Goal: Information Seeking & Learning: Compare options

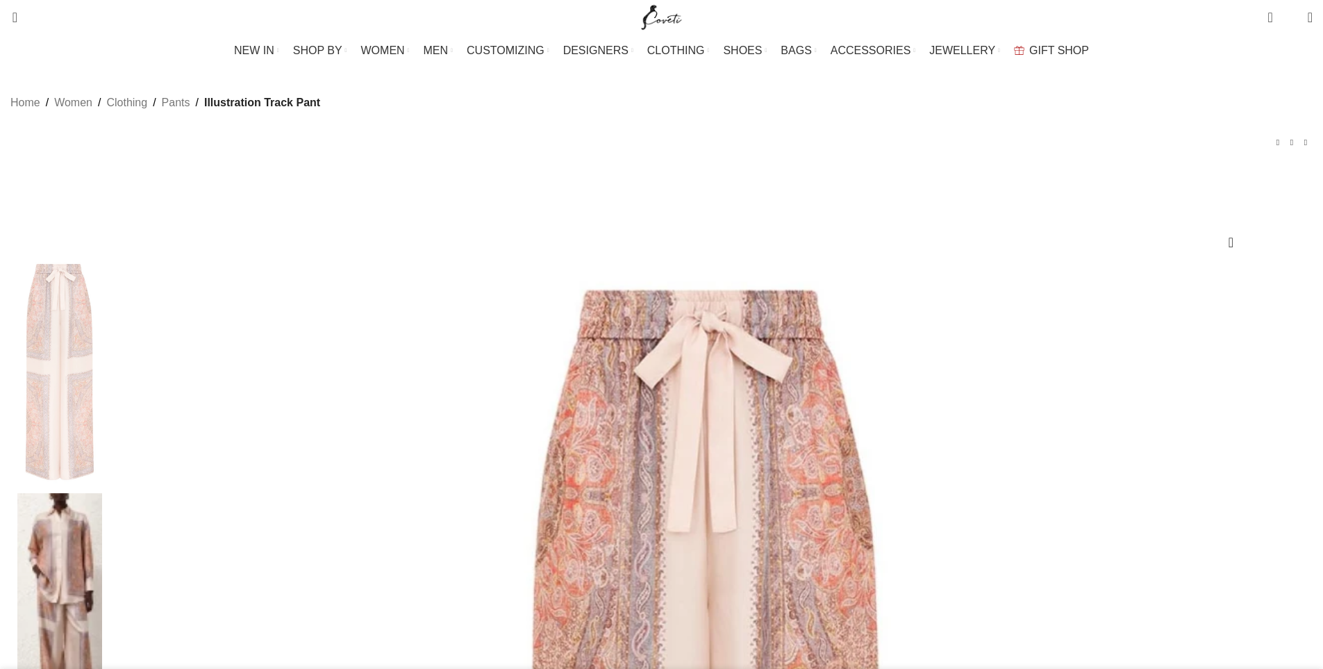
click at [664, 23] on img "Site logo" at bounding box center [661, 17] width 47 height 35
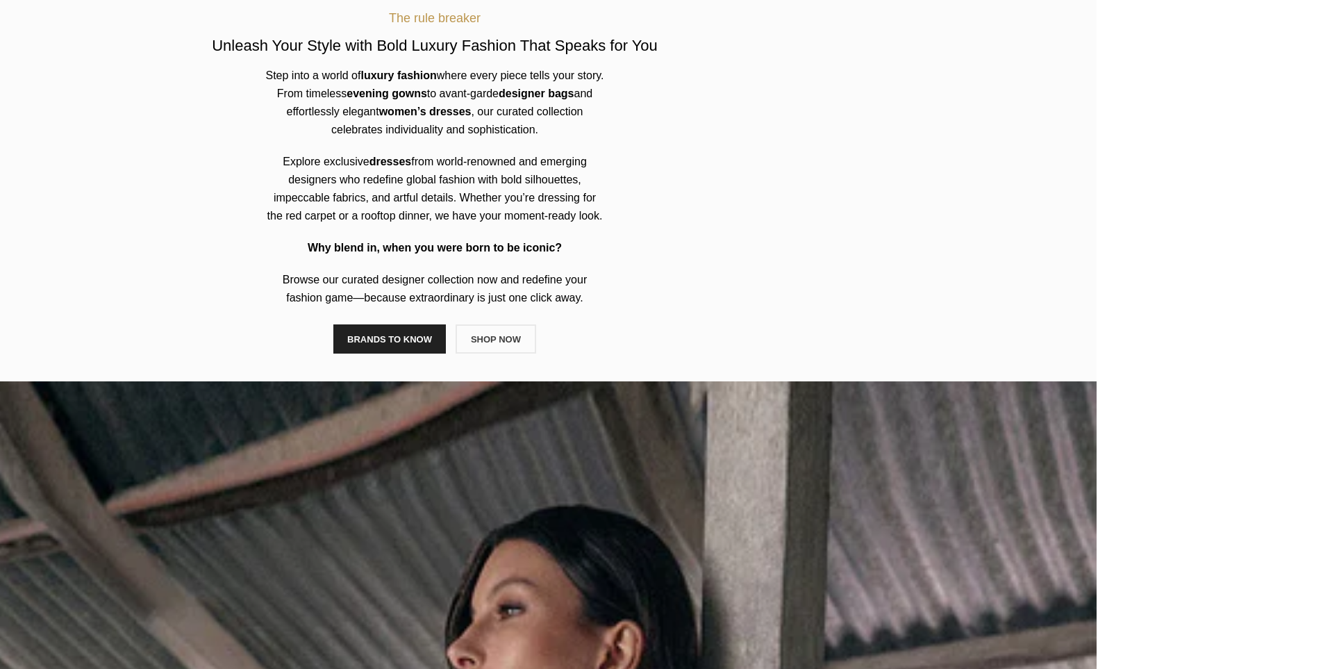
scroll to position [456, 0]
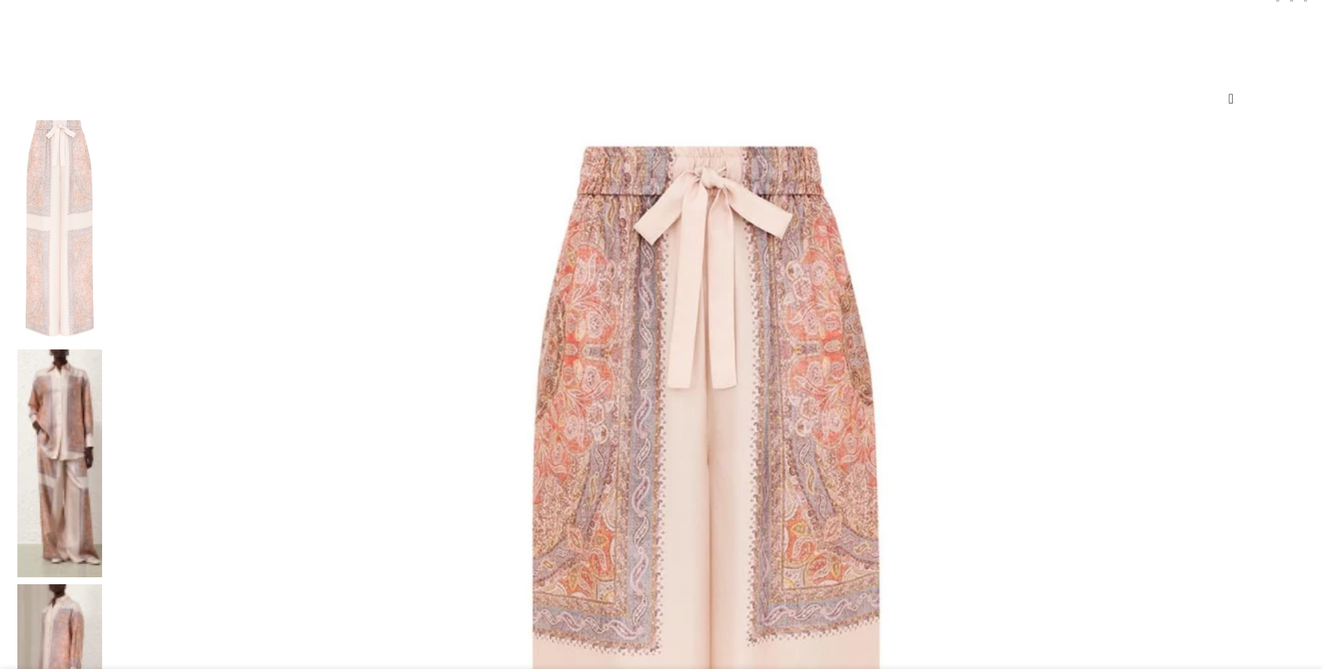
scroll to position [177, 0]
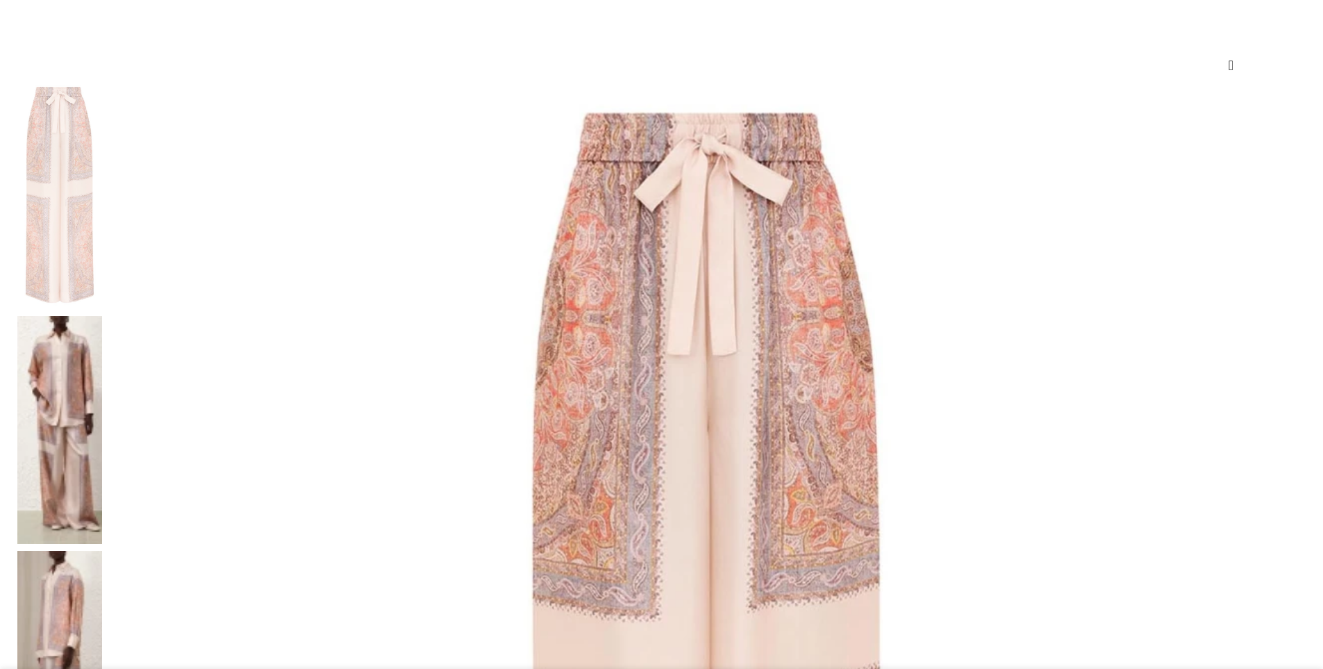
click at [102, 551] on img at bounding box center [59, 665] width 85 height 228
click at [102, 316] on img at bounding box center [59, 430] width 85 height 228
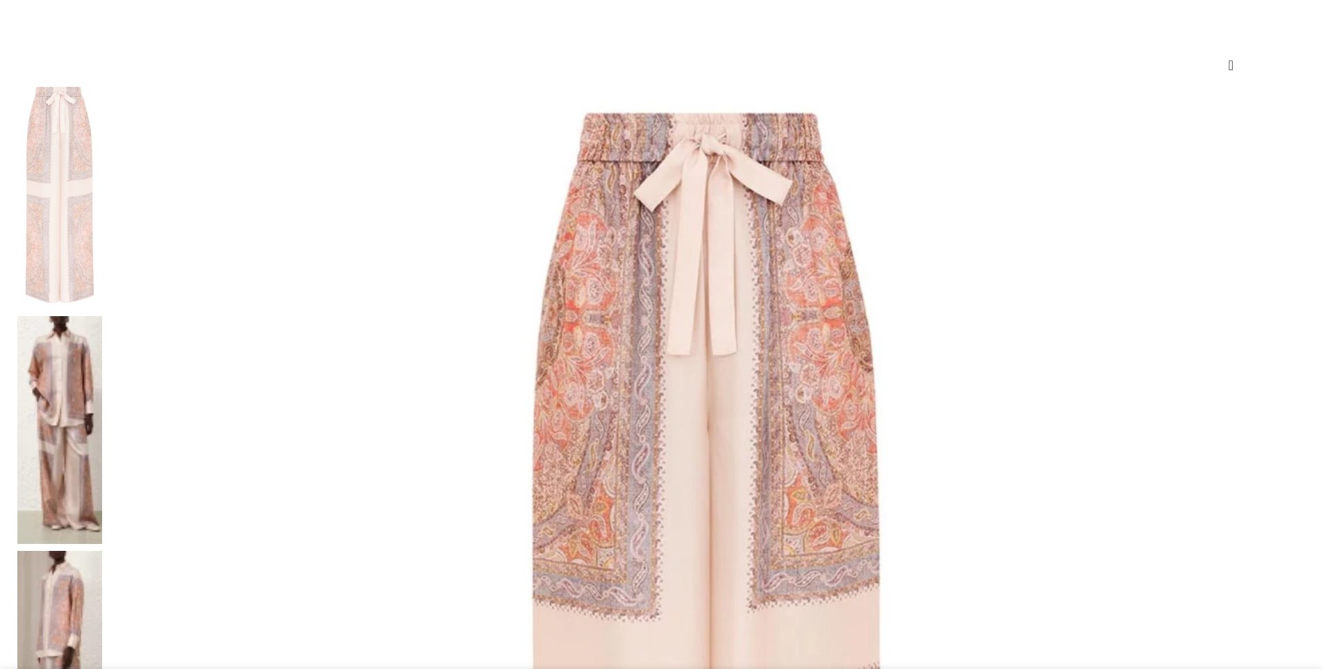
click at [609, 278] on img at bounding box center [707, 679] width 1197 height 1197
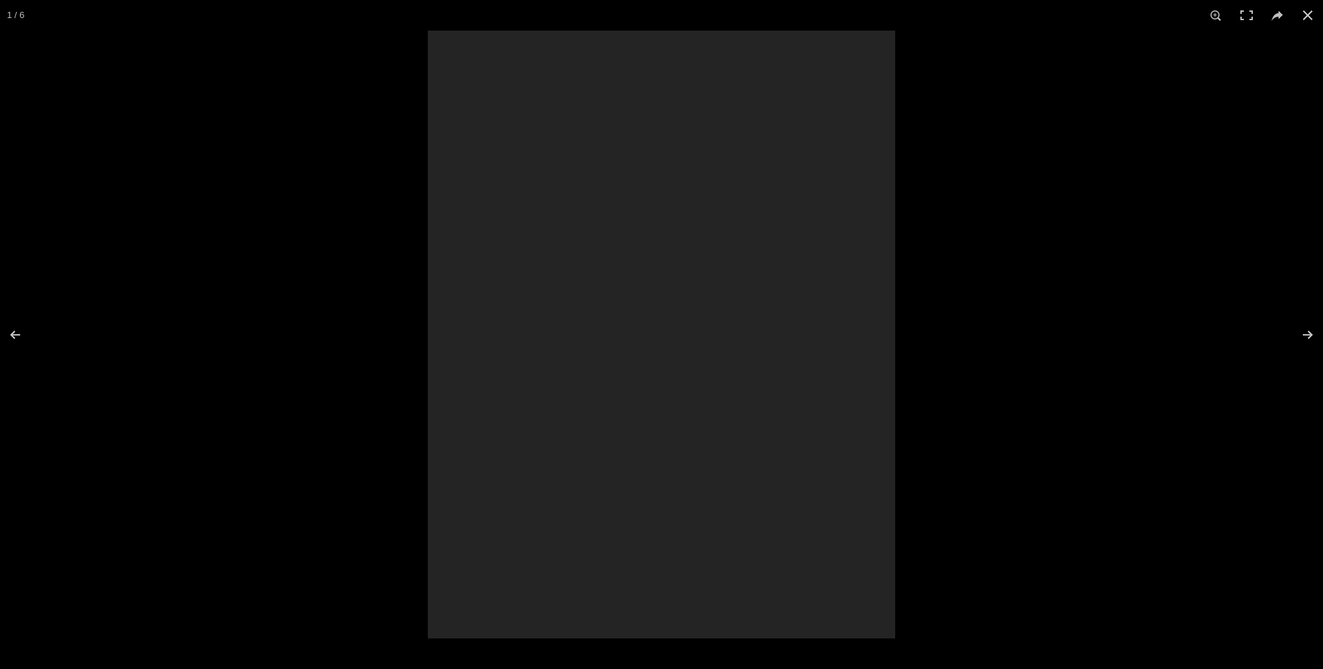
click at [573, 286] on div at bounding box center [661, 335] width 467 height 608
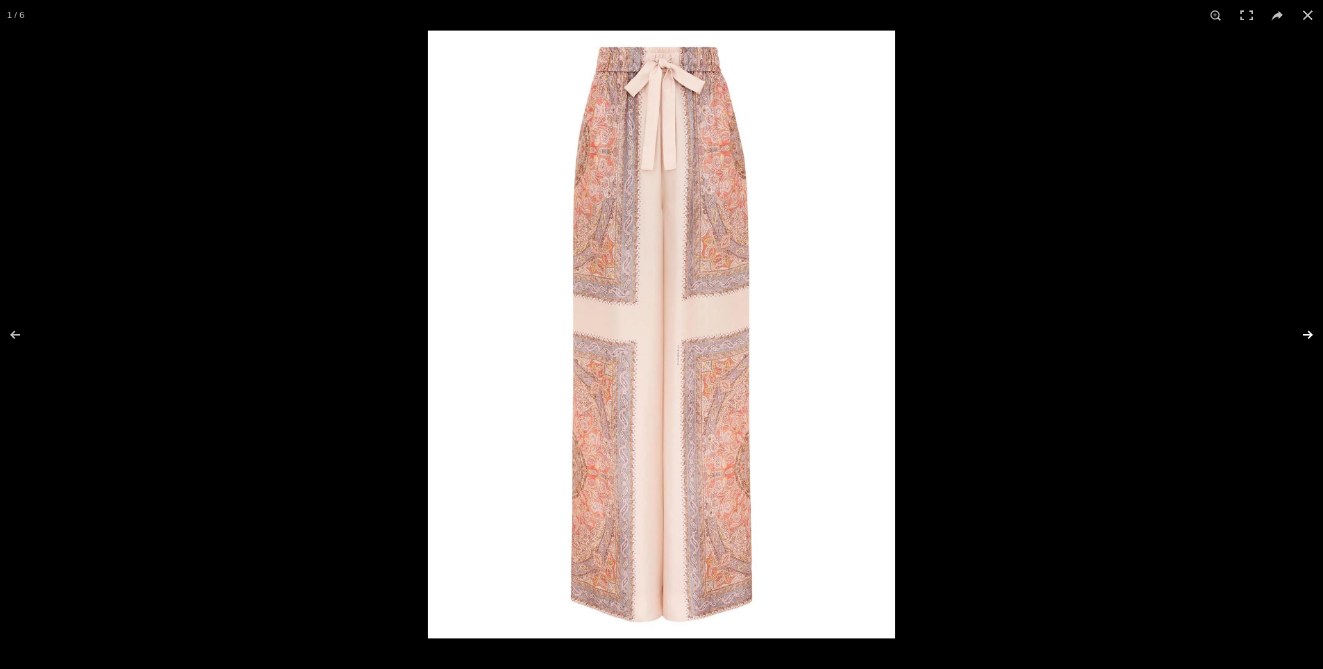
click at [1306, 333] on button at bounding box center [1298, 334] width 49 height 69
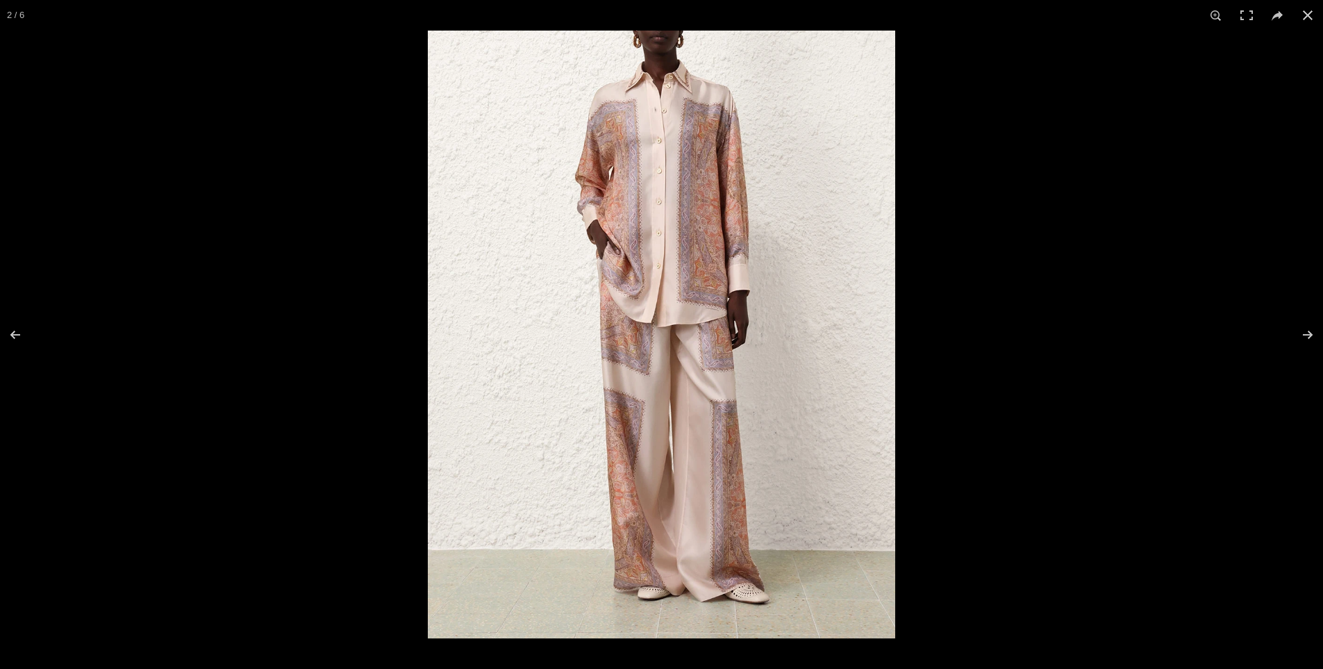
scroll to position [0, 147]
click at [1310, 15] on button at bounding box center [1307, 15] width 31 height 31
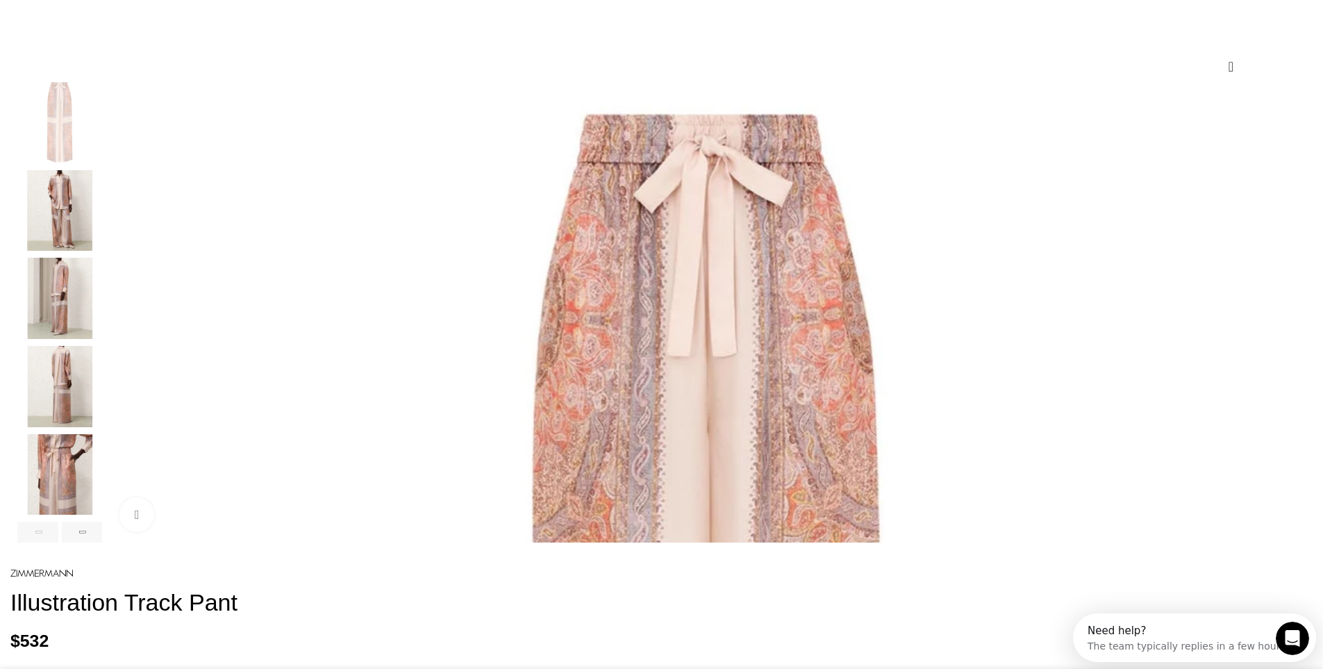
scroll to position [0, 0]
click at [102, 393] on img "4 / 6" at bounding box center [59, 386] width 85 height 81
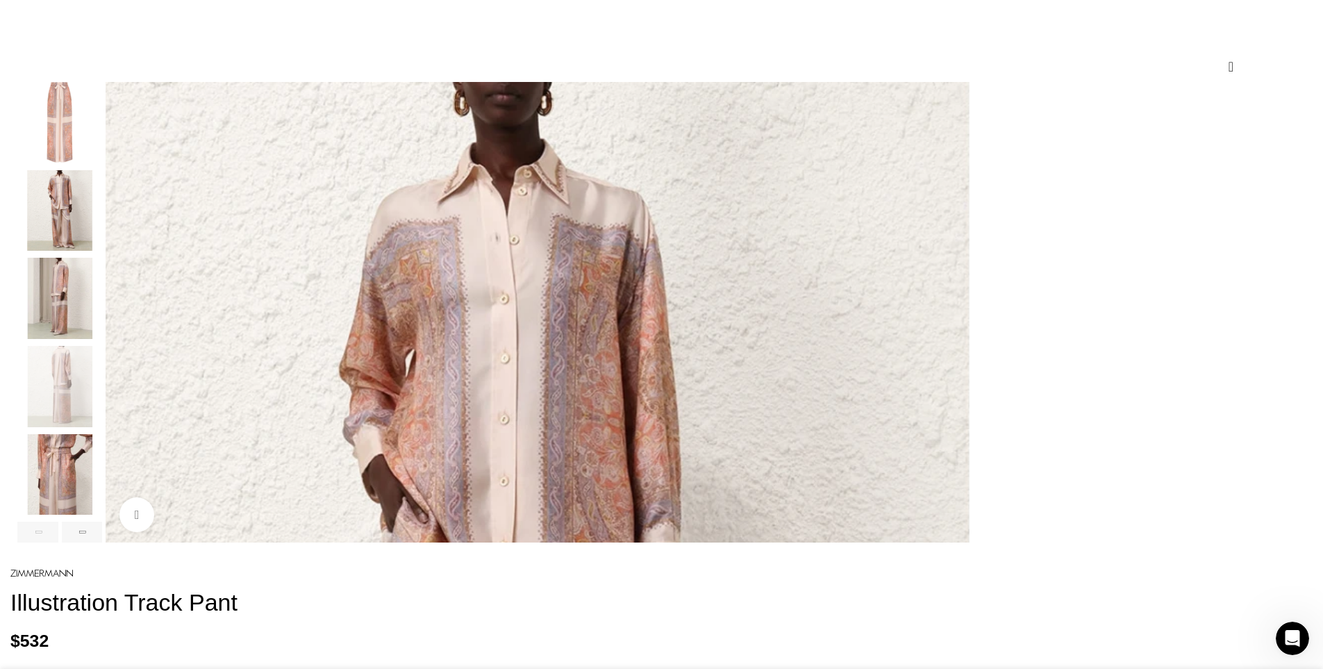
scroll to position [0, 1754]
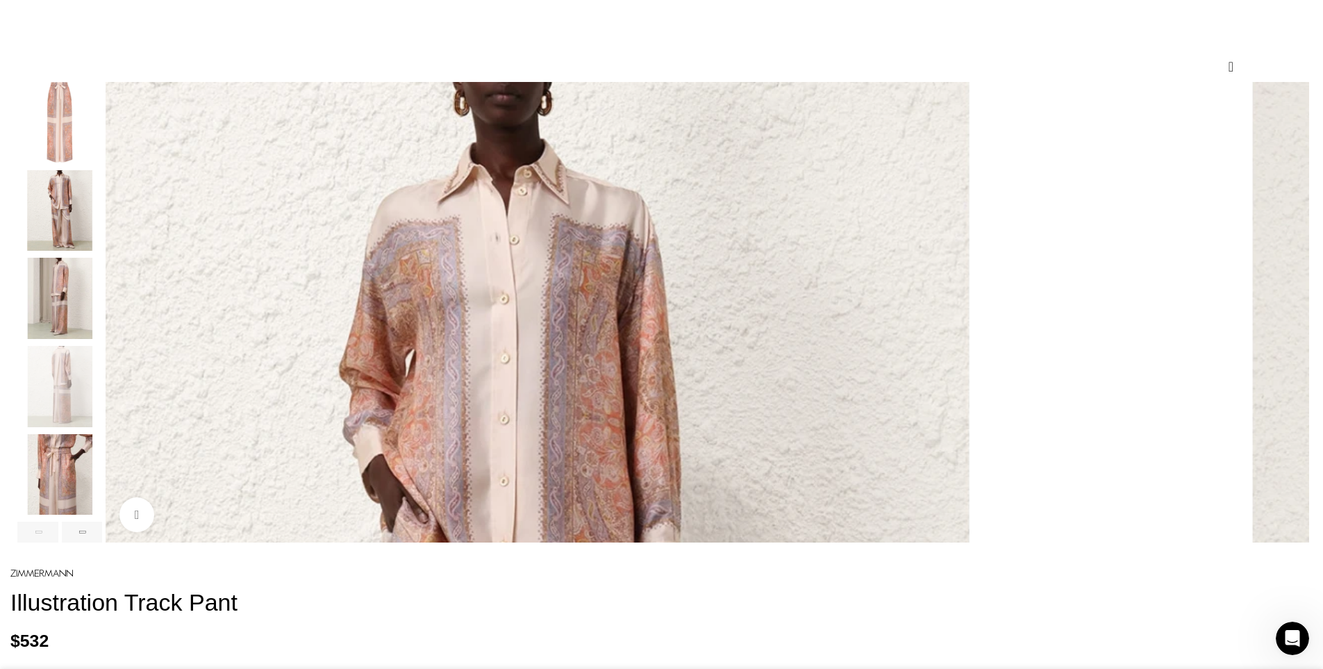
click at [102, 235] on img "2 / 6" at bounding box center [59, 210] width 85 height 81
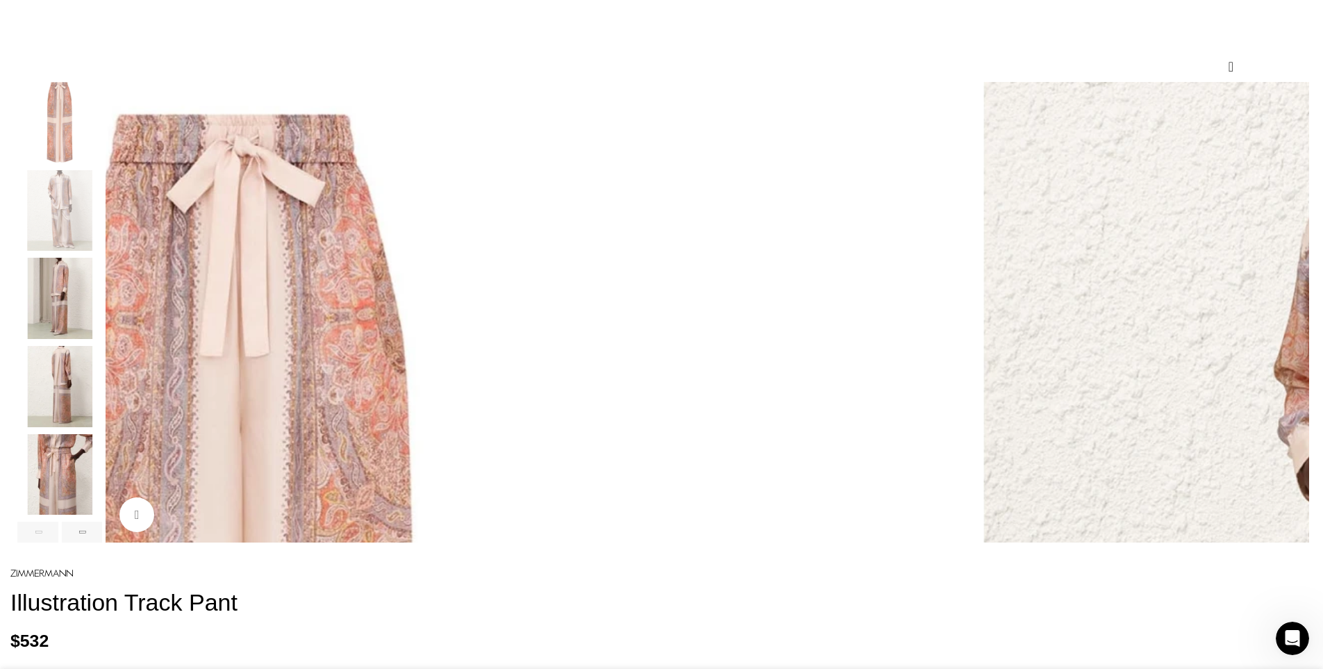
scroll to position [0, 1170]
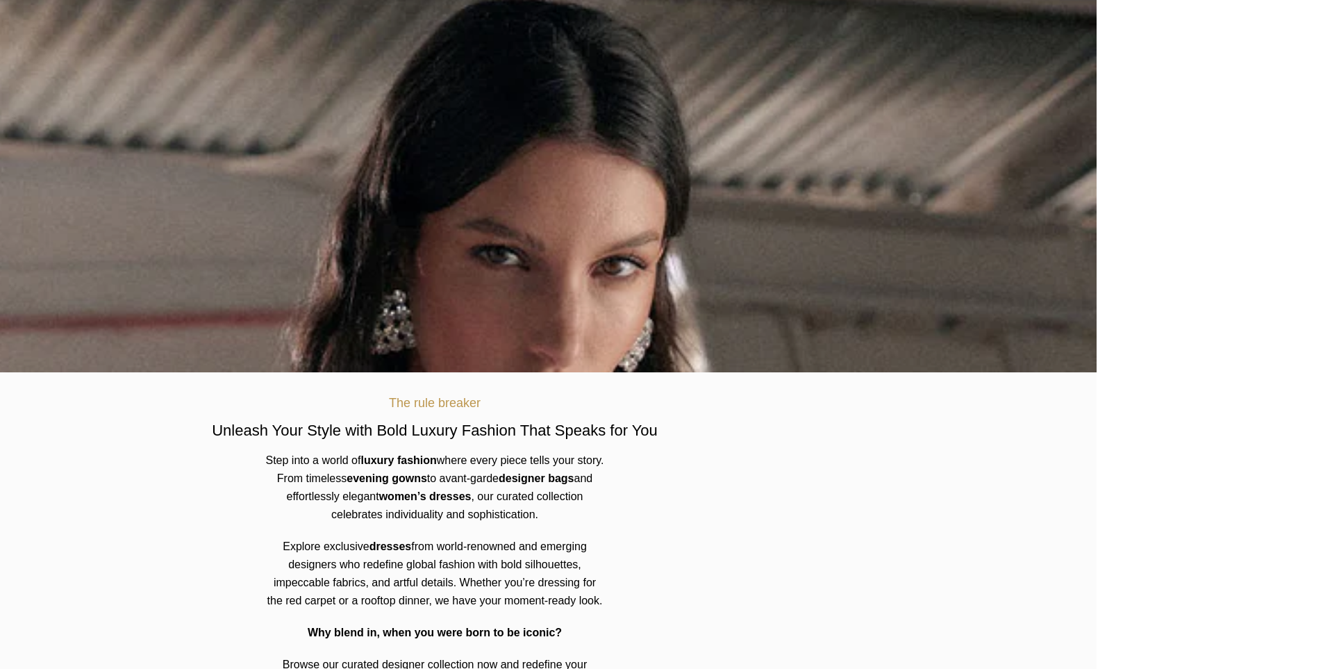
scroll to position [67, 0]
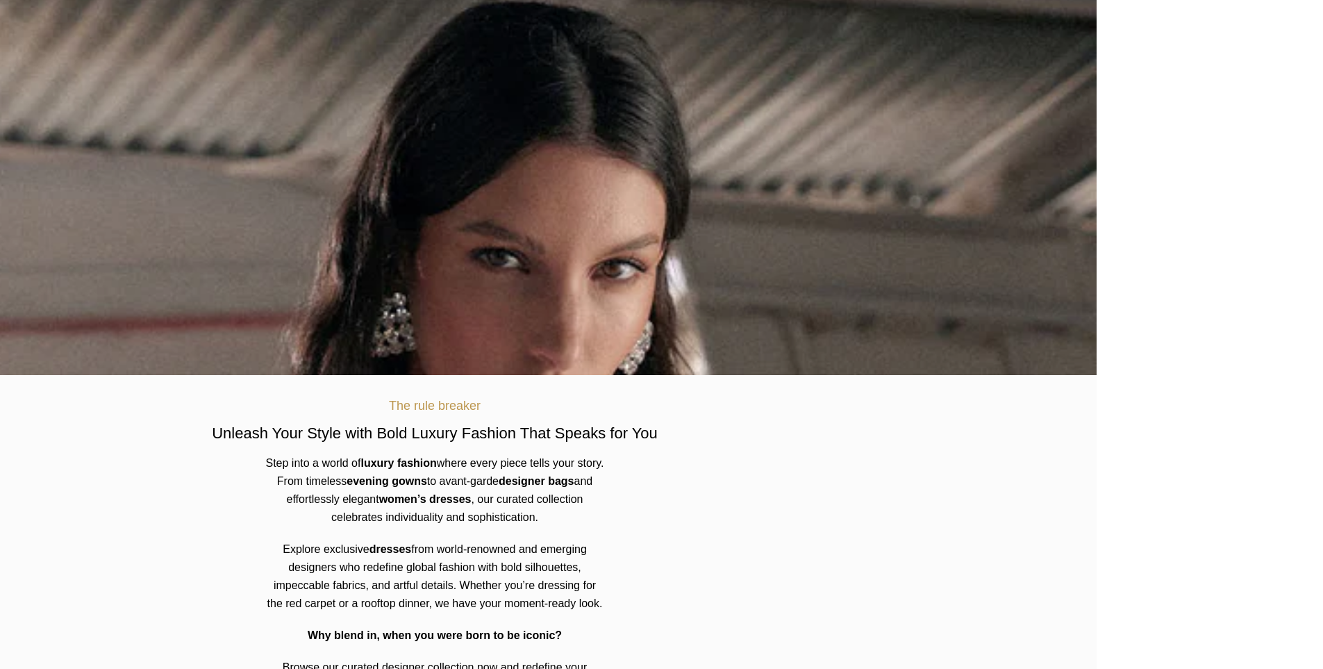
click at [605, 658] on p "Browse our curated designer collection now and redefine your fashion game—becau…" at bounding box center [435, 676] width 340 height 36
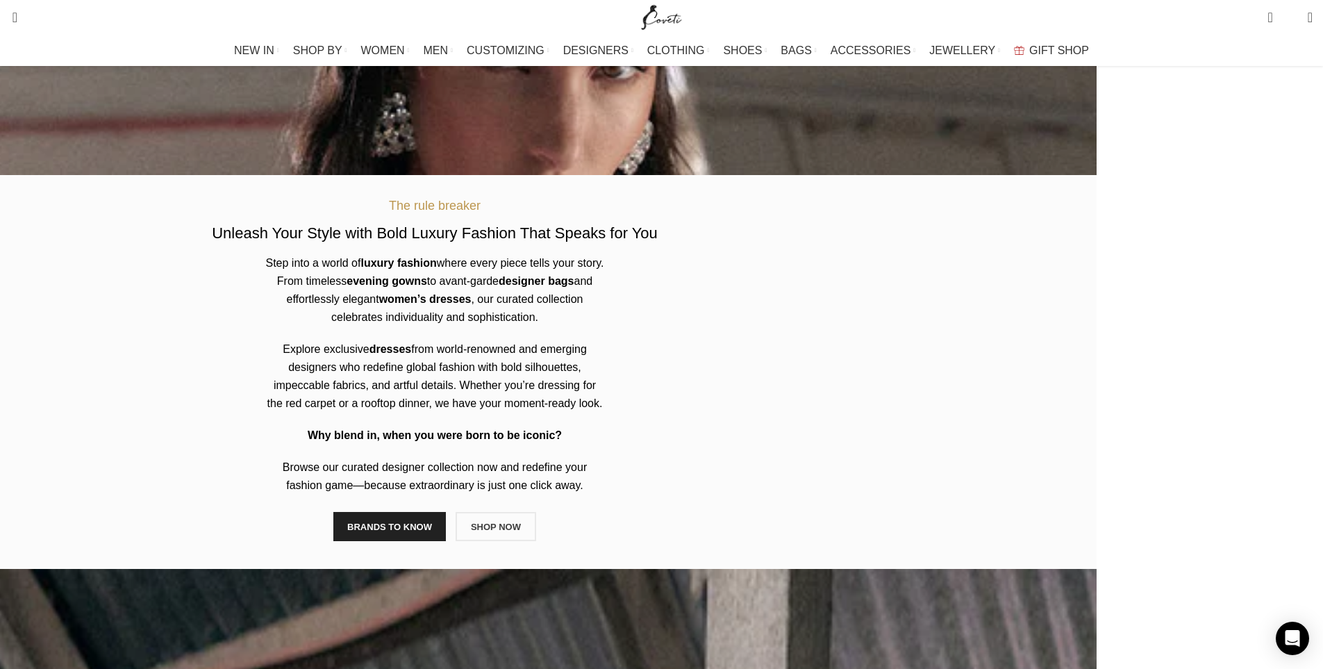
scroll to position [288, 0]
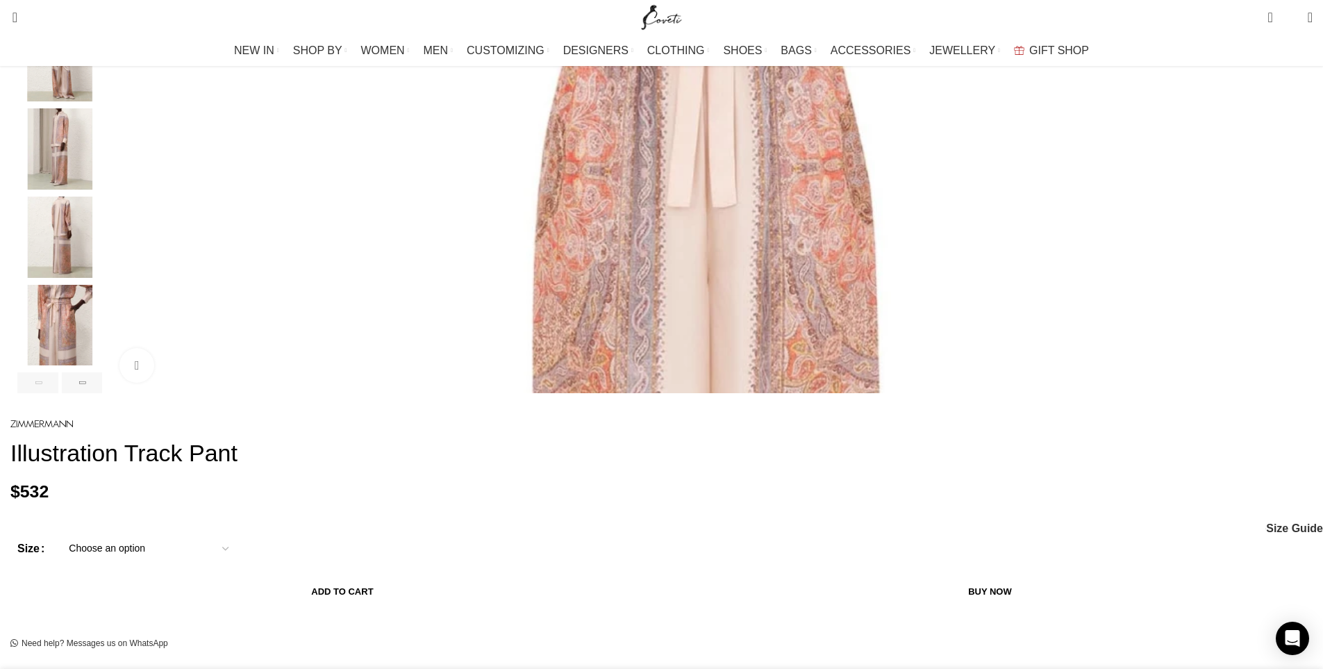
scroll to position [324, 0]
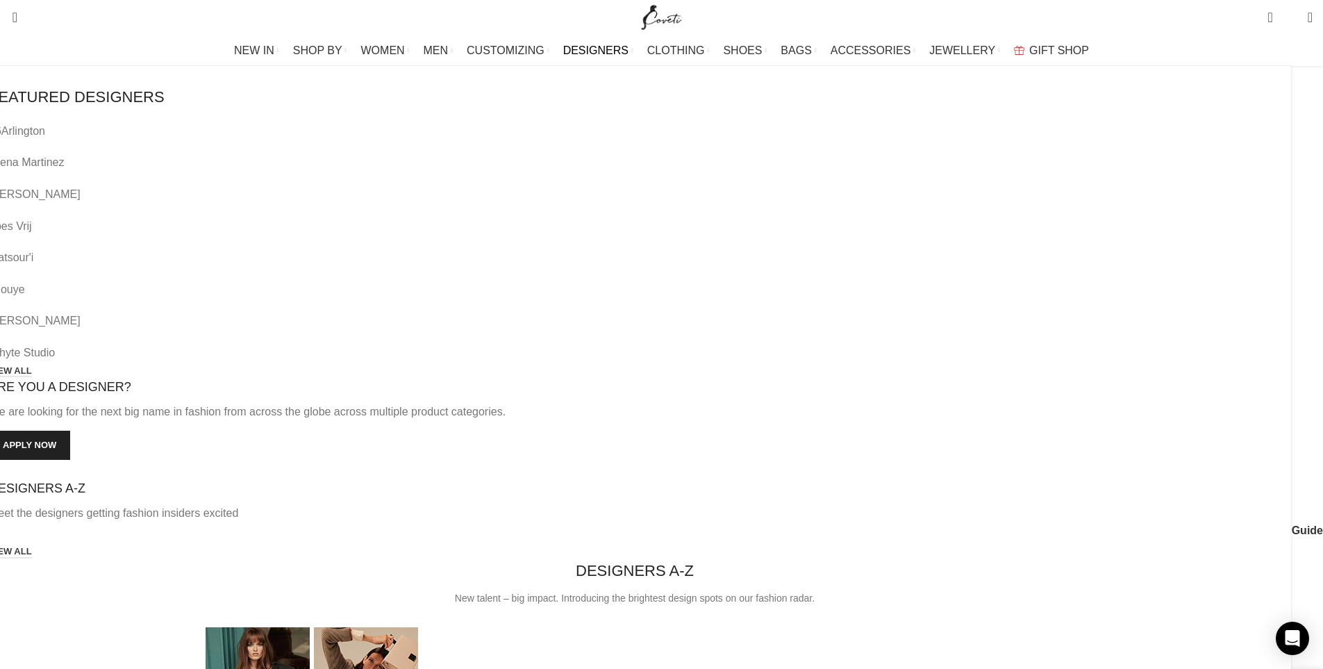
click at [613, 38] on link "DESIGNERS" at bounding box center [598, 51] width 70 height 28
click at [611, 52] on span "DESIGNERS" at bounding box center [595, 50] width 65 height 13
click at [610, 53] on span "DESIGNERS" at bounding box center [595, 50] width 65 height 13
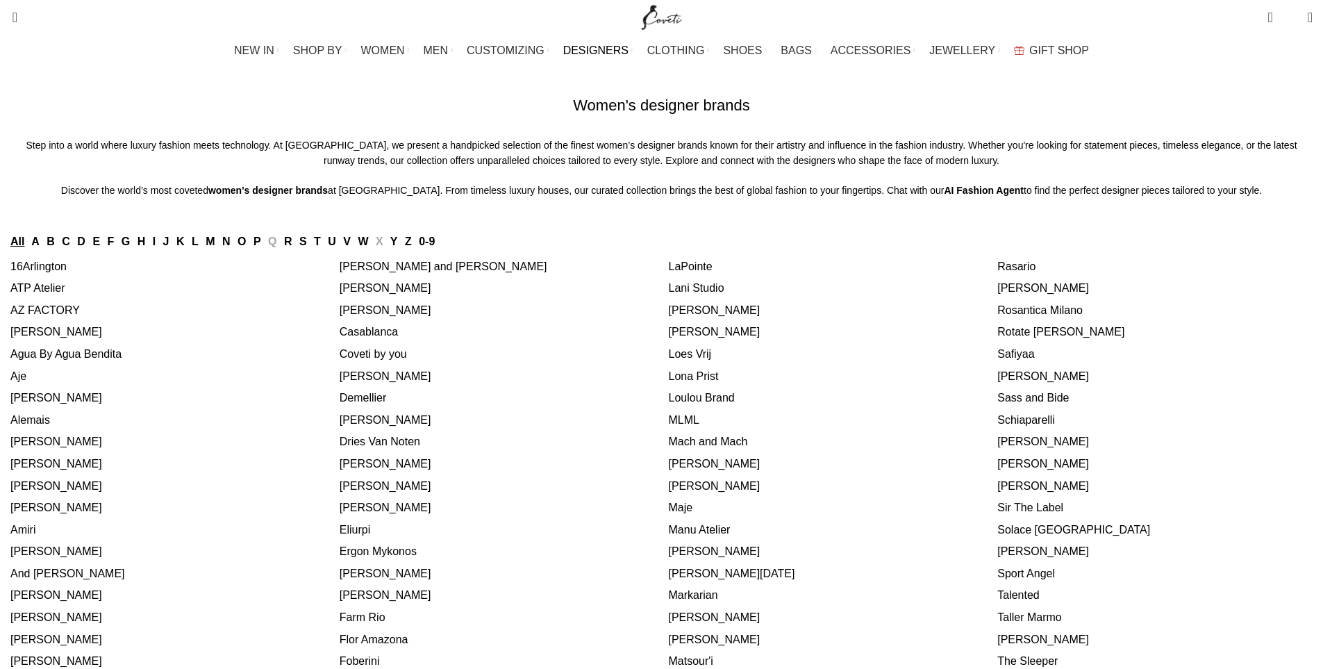
click at [399, 338] on link "Casablanca" at bounding box center [369, 332] width 59 height 12
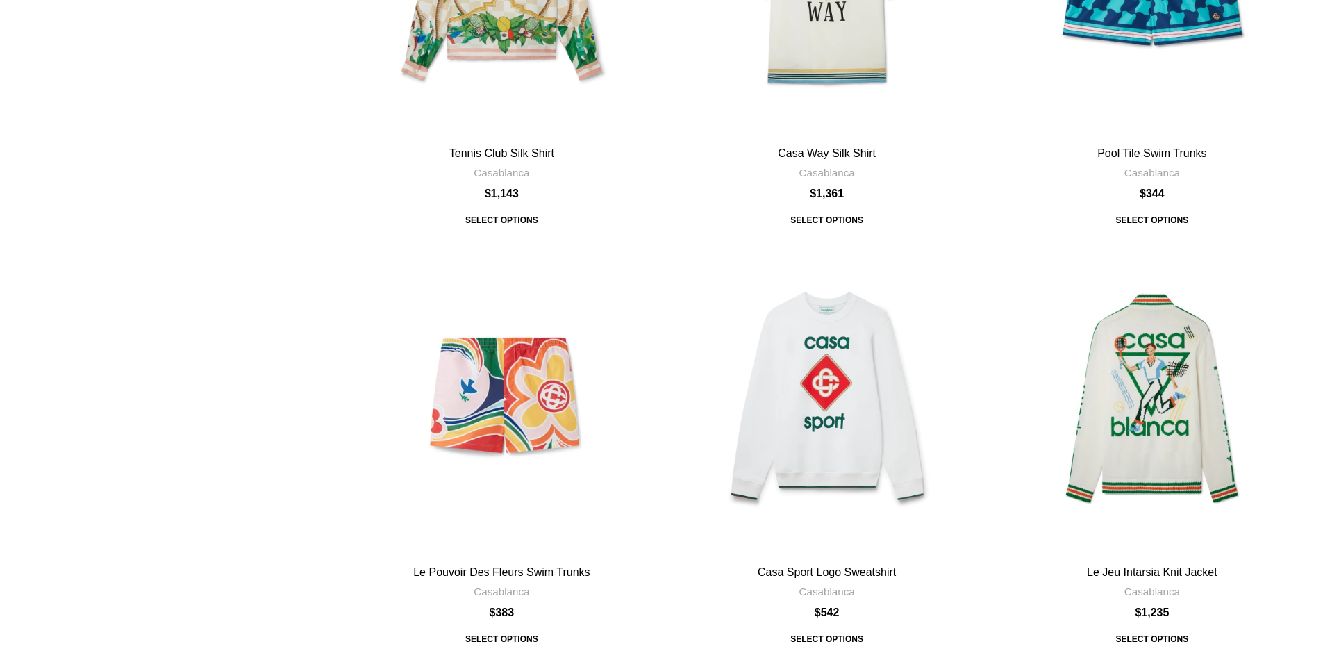
scroll to position [881, 0]
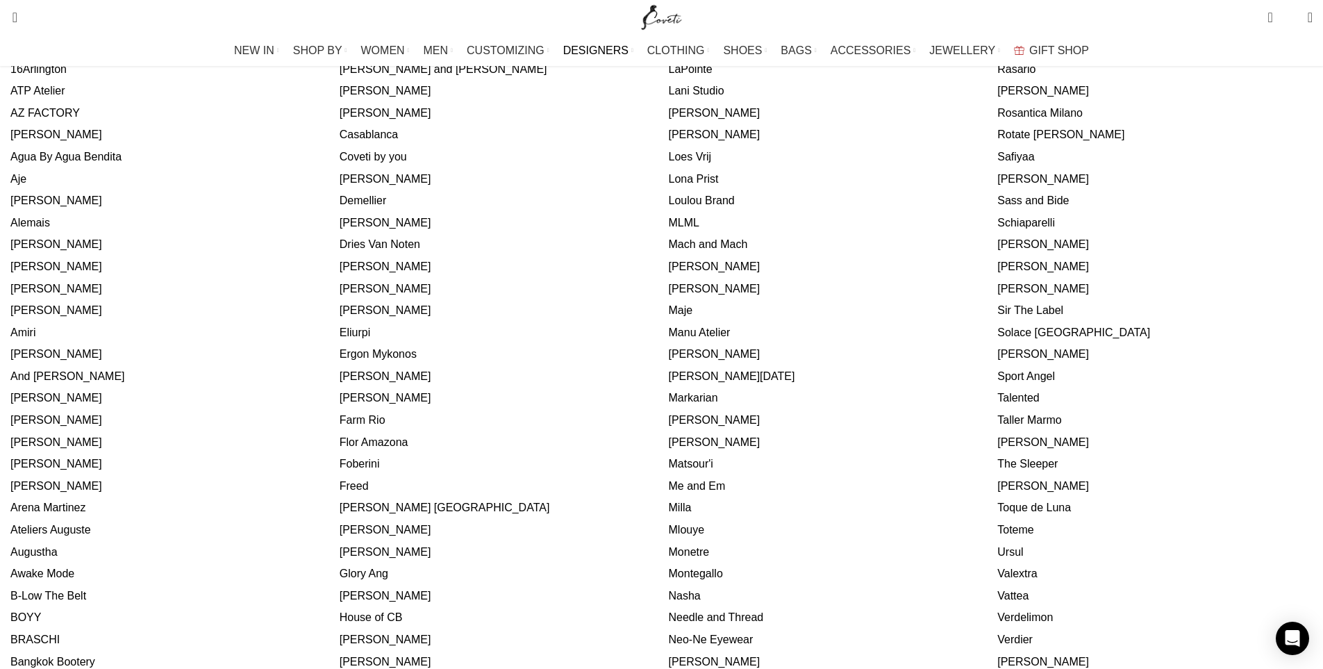
scroll to position [198, 0]
click at [997, 447] on link "[PERSON_NAME]" at bounding box center [1043, 441] width 92 height 12
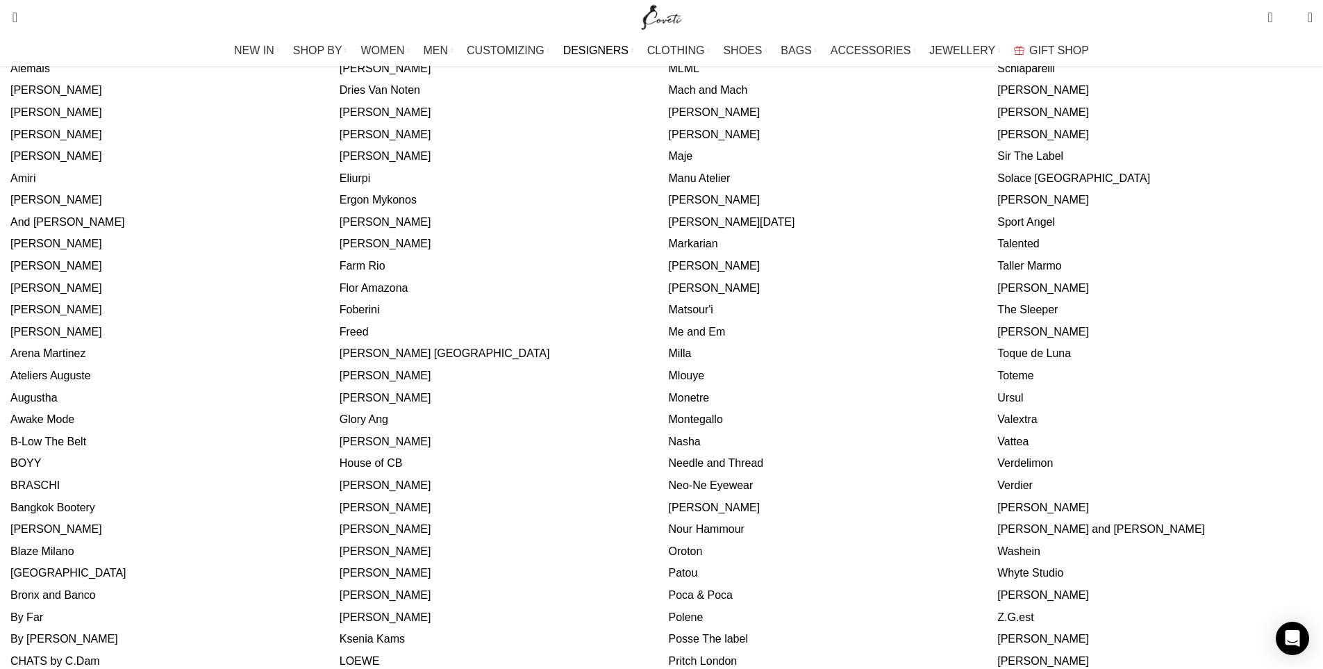
scroll to position [353, 0]
click at [692, 512] on link "[PERSON_NAME]" at bounding box center [715, 506] width 92 height 12
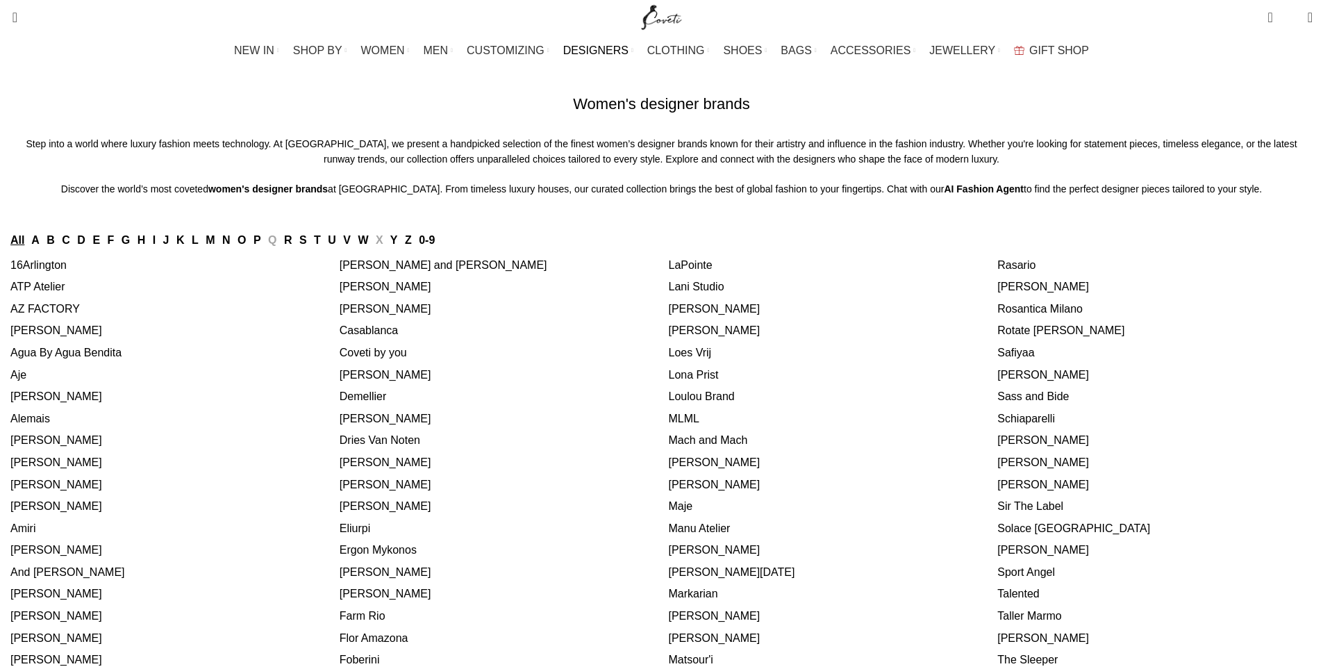
scroll to position [353, 0]
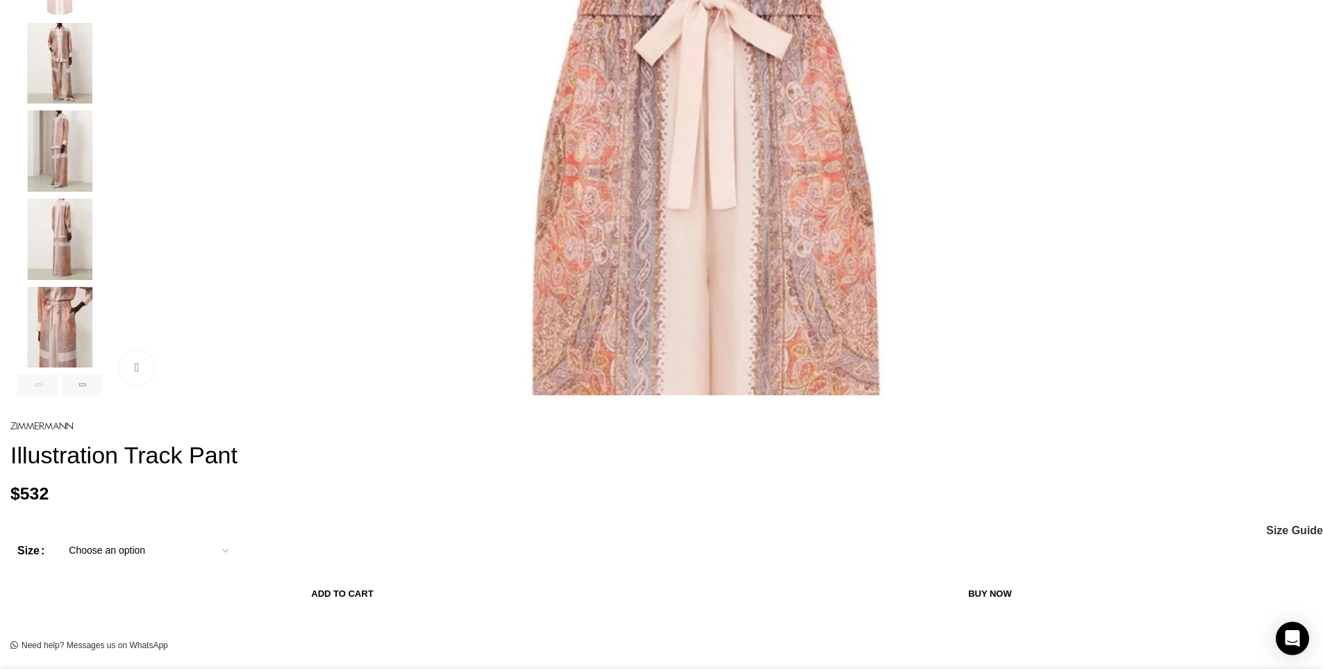
scroll to position [0, 877]
click at [102, 88] on img "2 / 6" at bounding box center [59, 63] width 85 height 81
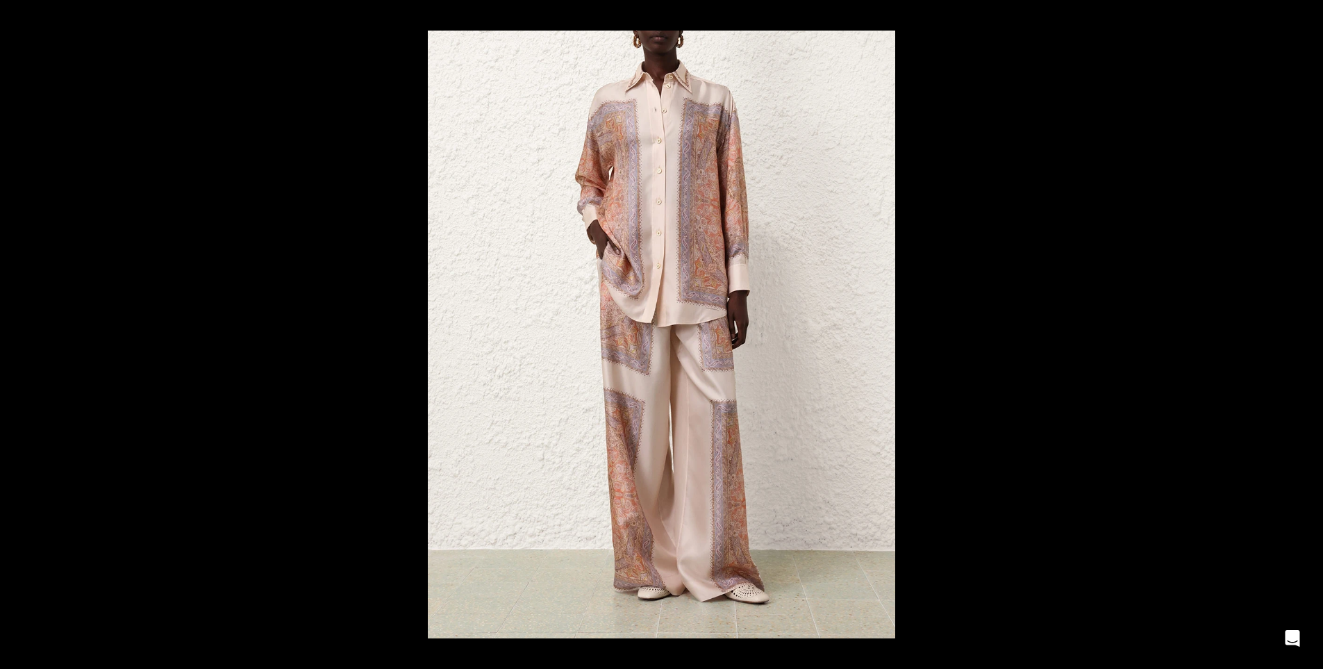
scroll to position [0, 2339]
click at [1310, 22] on button at bounding box center [1307, 15] width 31 height 31
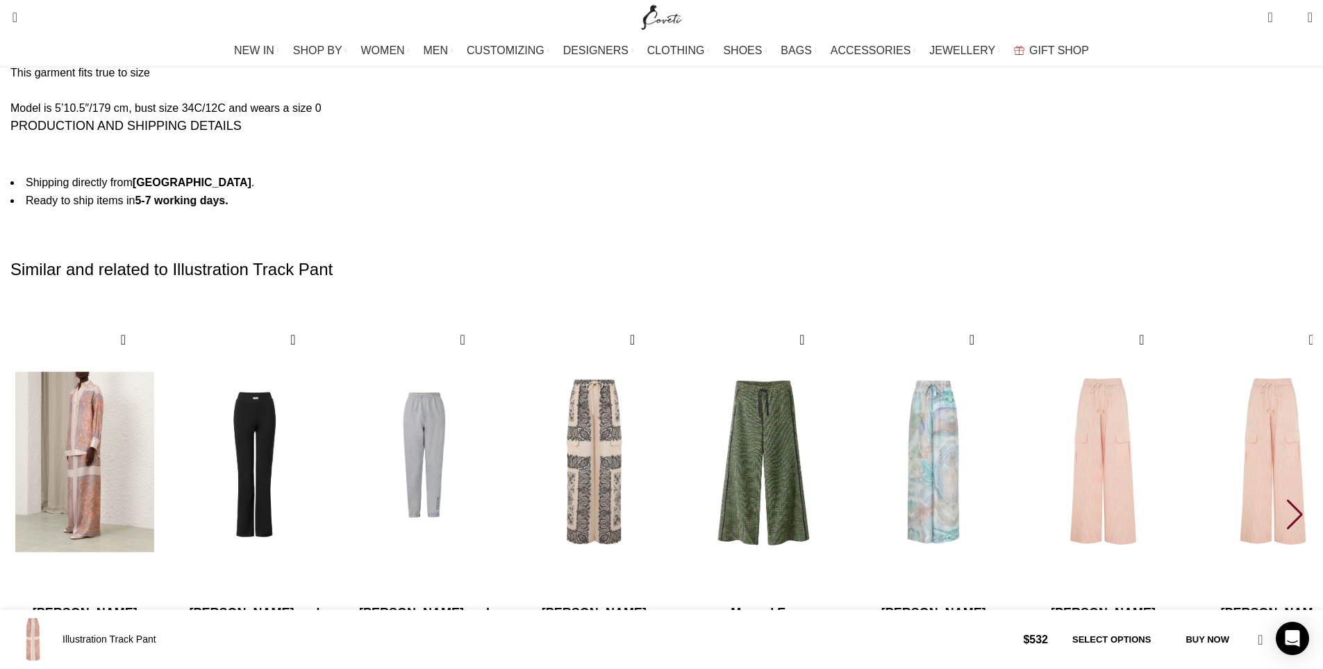
scroll to position [1936, 0]
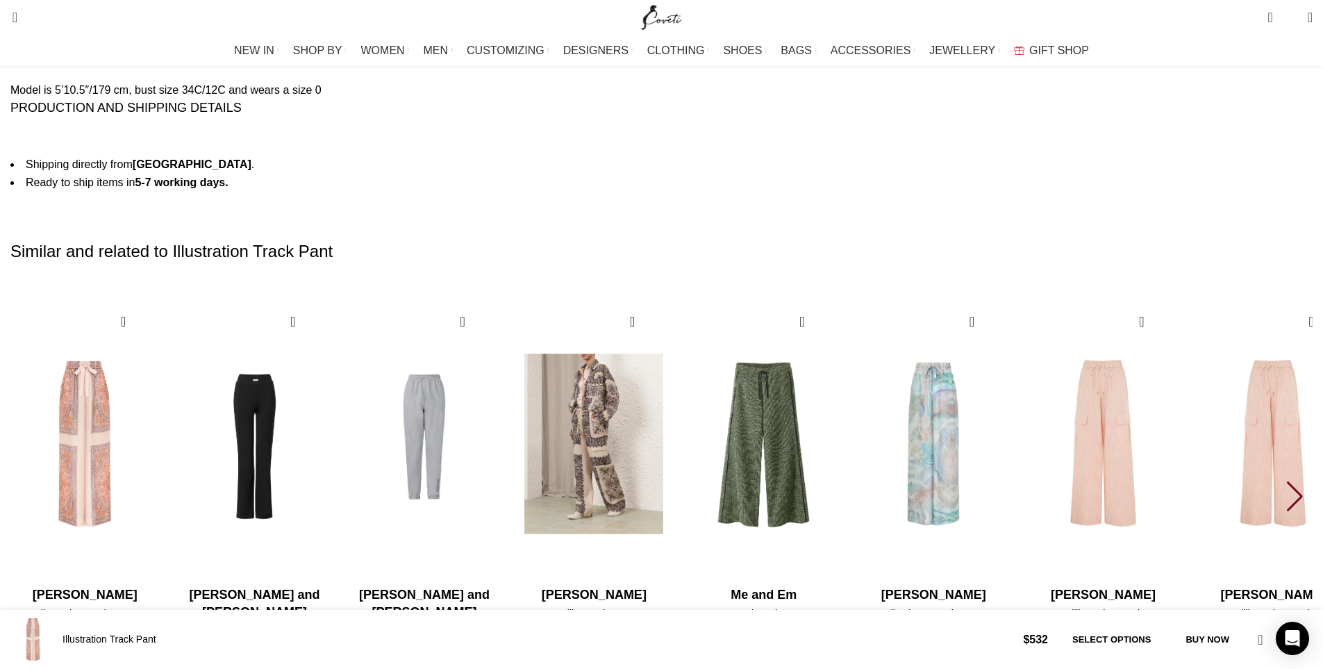
click at [671, 395] on img "4 / 30" at bounding box center [593, 444] width 153 height 286
click at [671, 373] on img "4 / 30" at bounding box center [593, 444] width 153 height 286
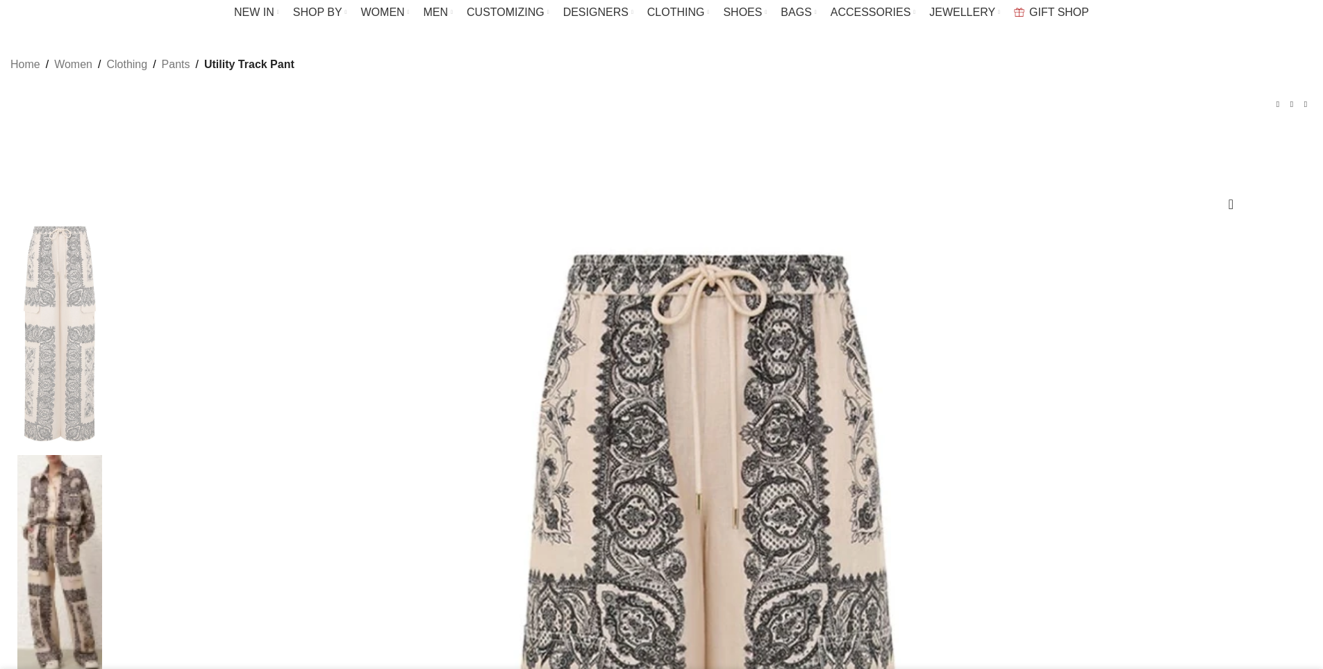
scroll to position [67, 0]
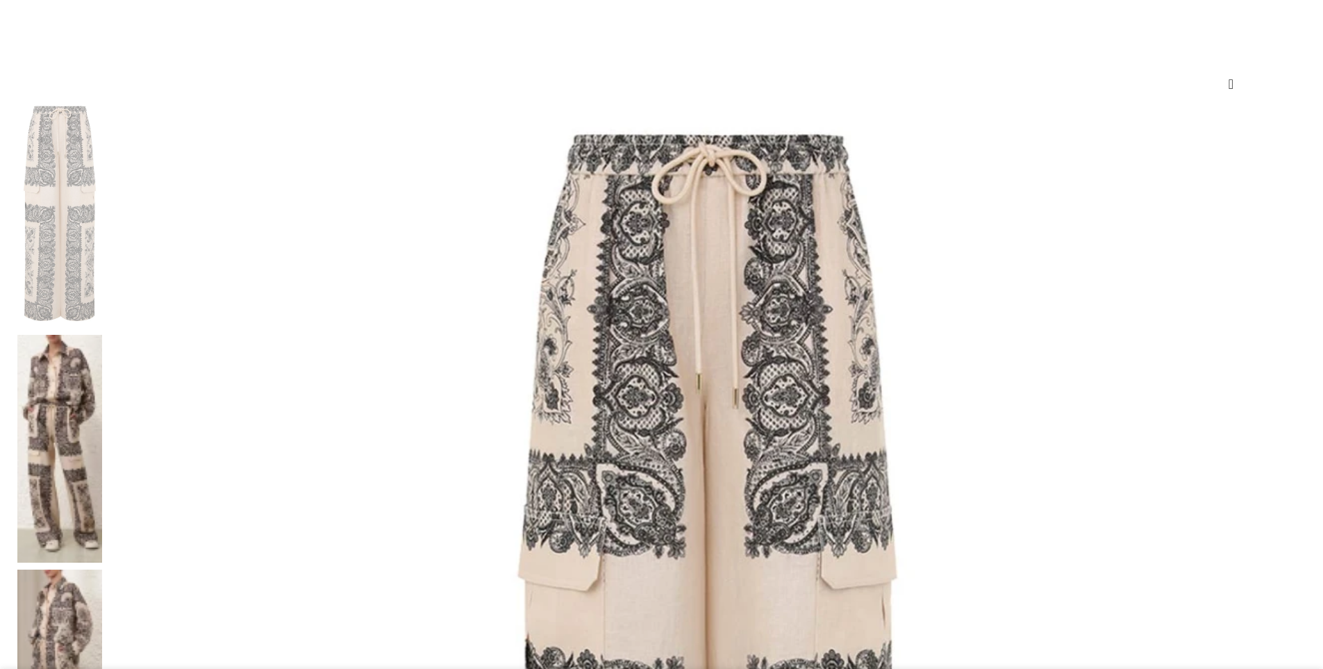
scroll to position [163, 0]
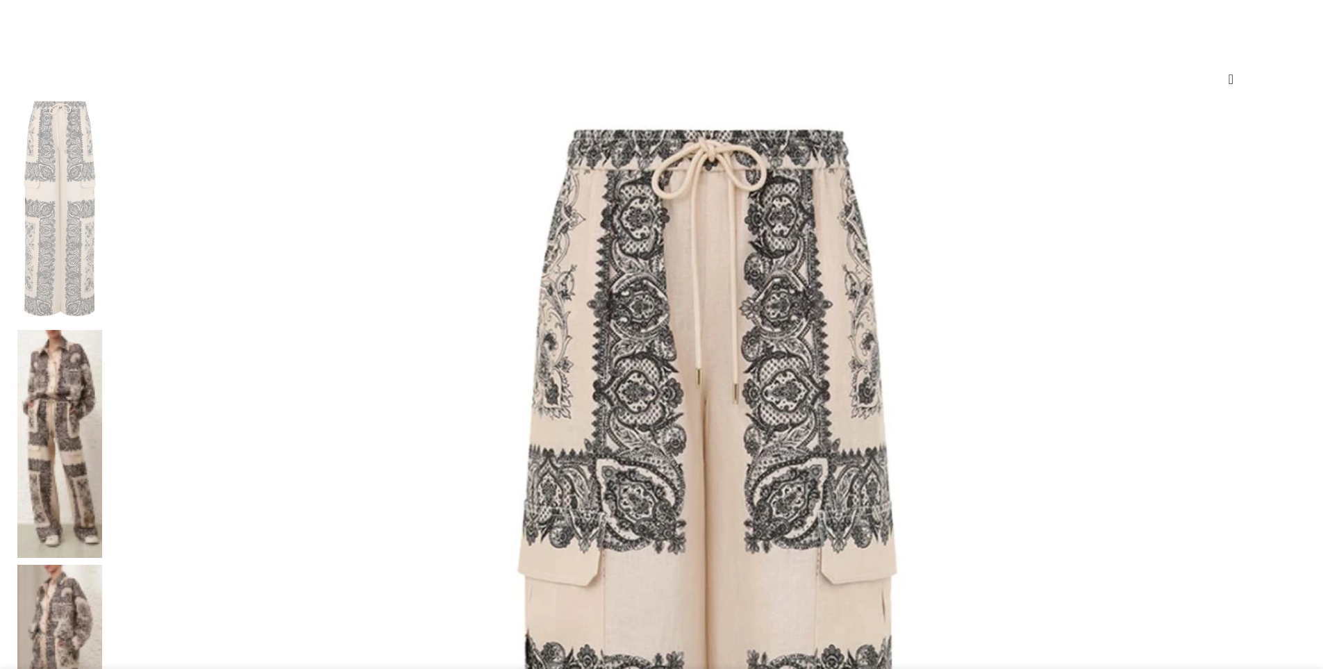
click at [102, 330] on img at bounding box center [59, 444] width 85 height 228
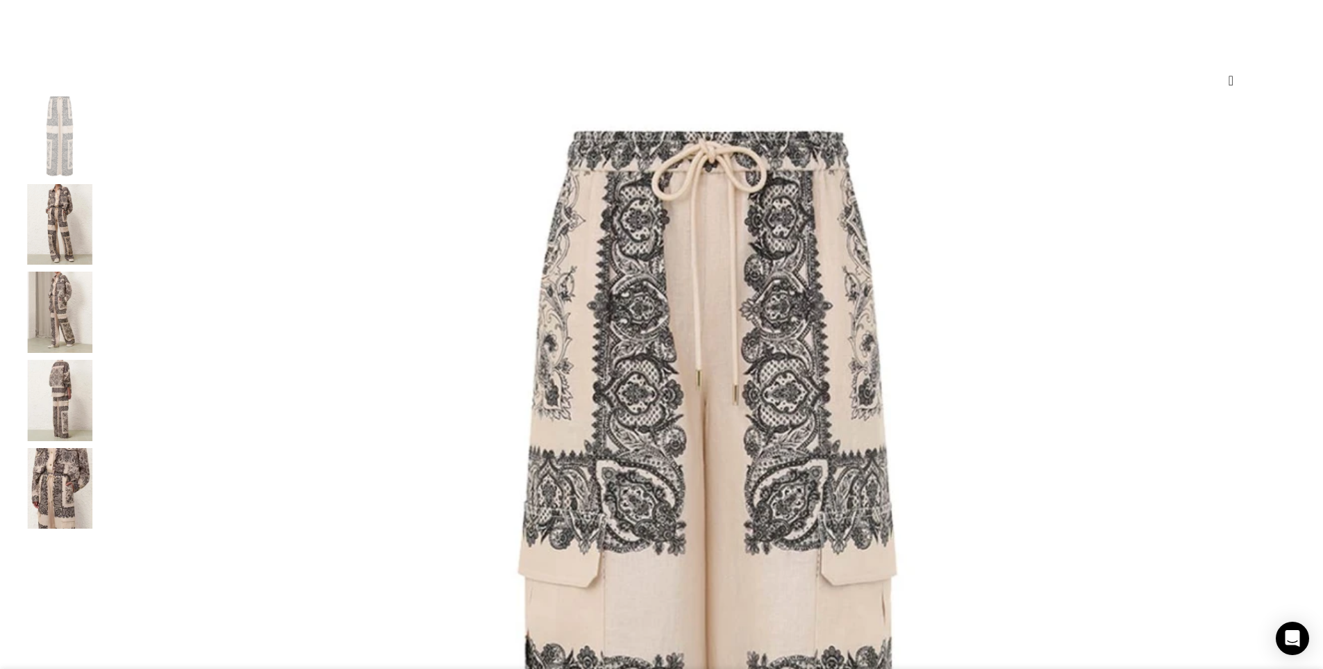
click at [102, 265] on img at bounding box center [59, 224] width 85 height 81
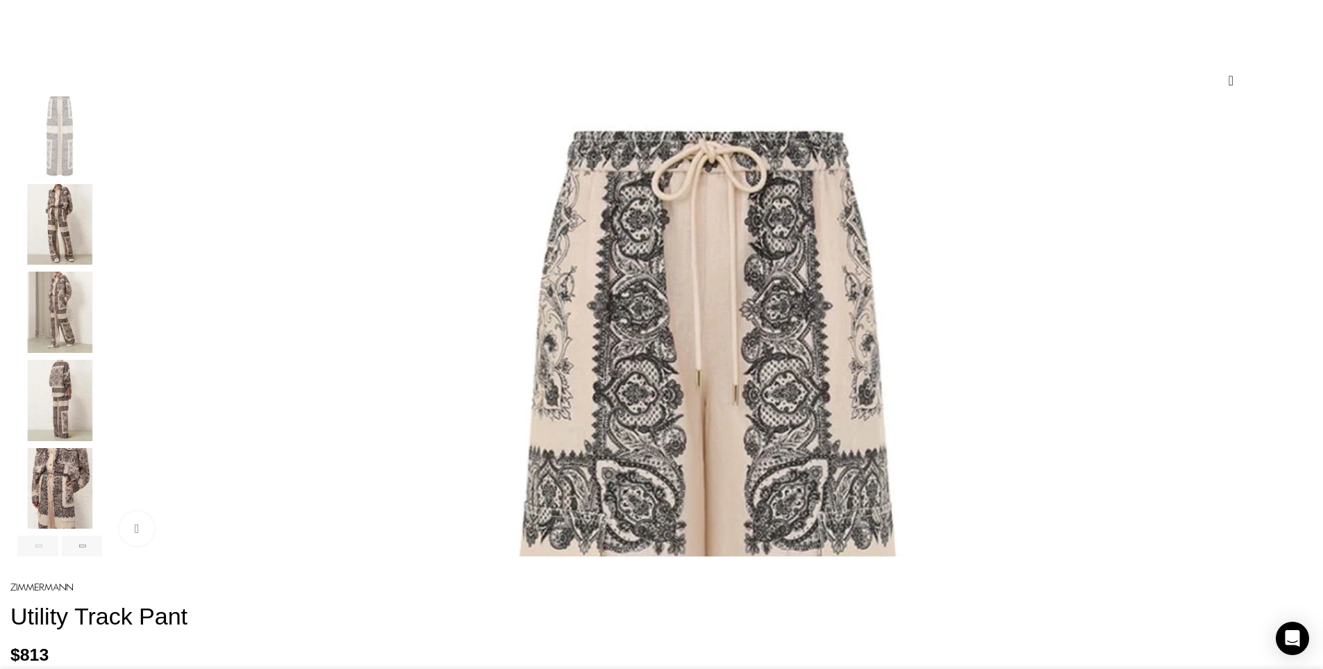
click at [102, 496] on img "5 / 8" at bounding box center [59, 488] width 85 height 81
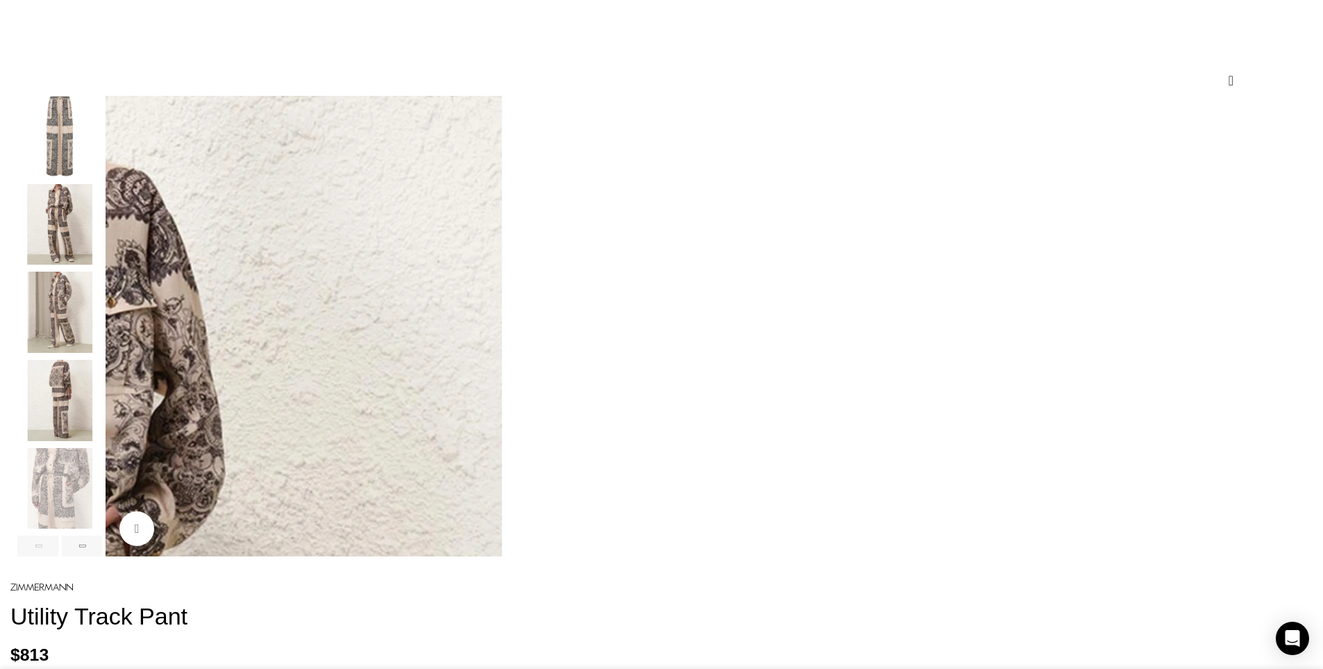
scroll to position [0, 147]
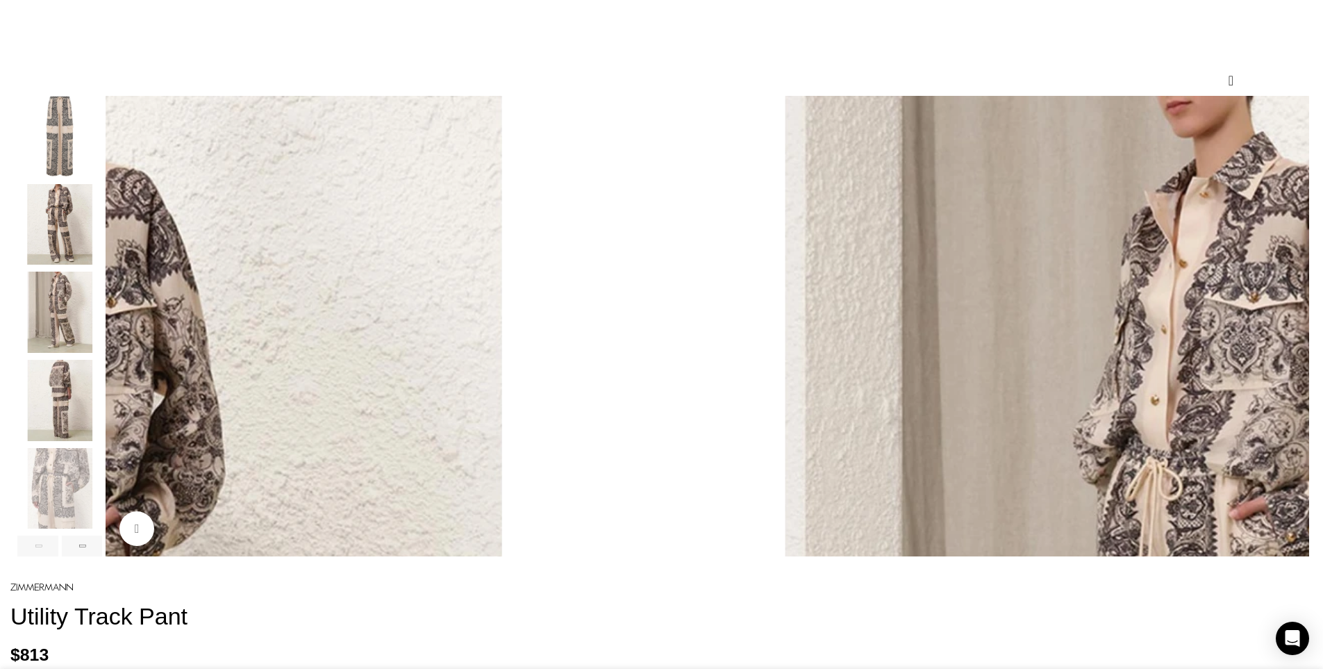
click at [102, 338] on img "3 / 8" at bounding box center [59, 312] width 85 height 81
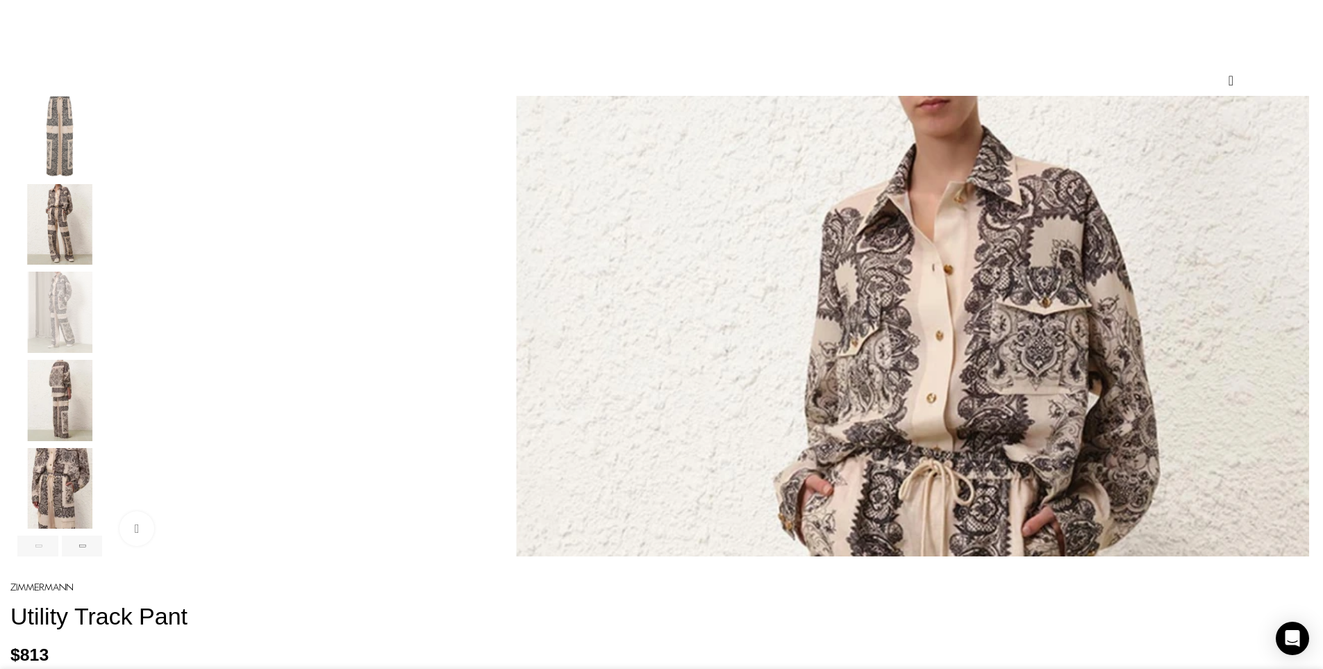
click at [102, 177] on img "1 / 8" at bounding box center [59, 136] width 85 height 81
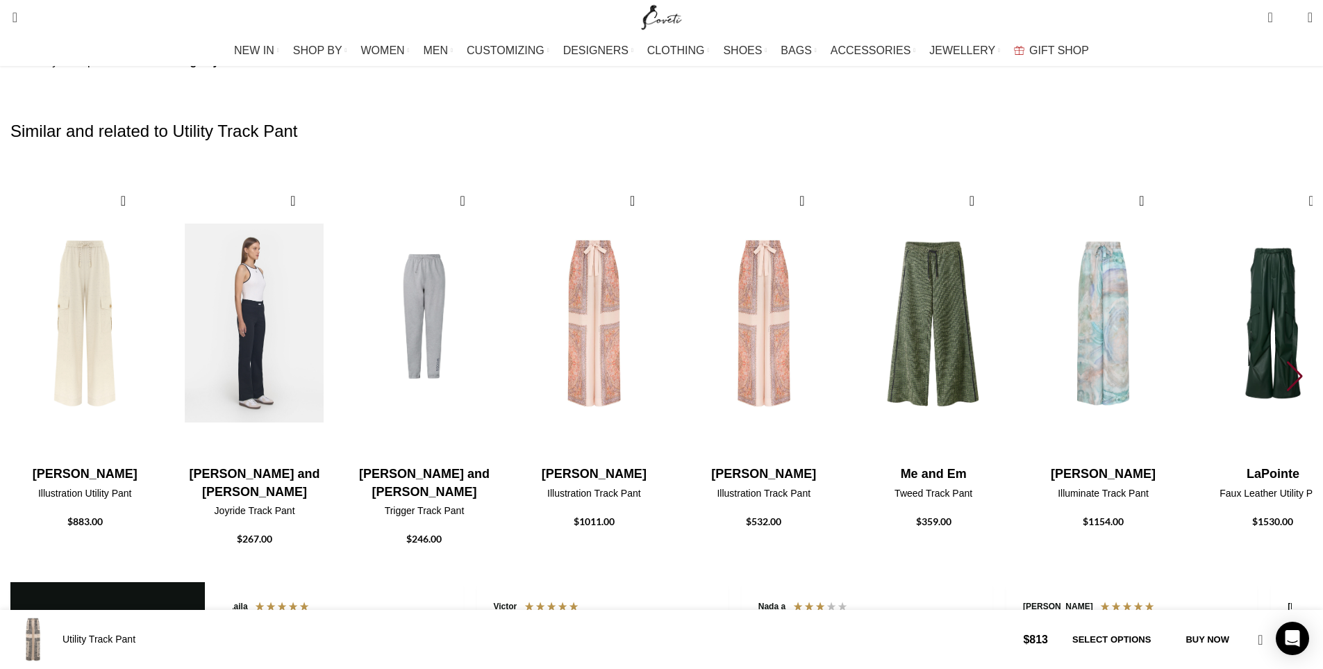
scroll to position [2041, 0]
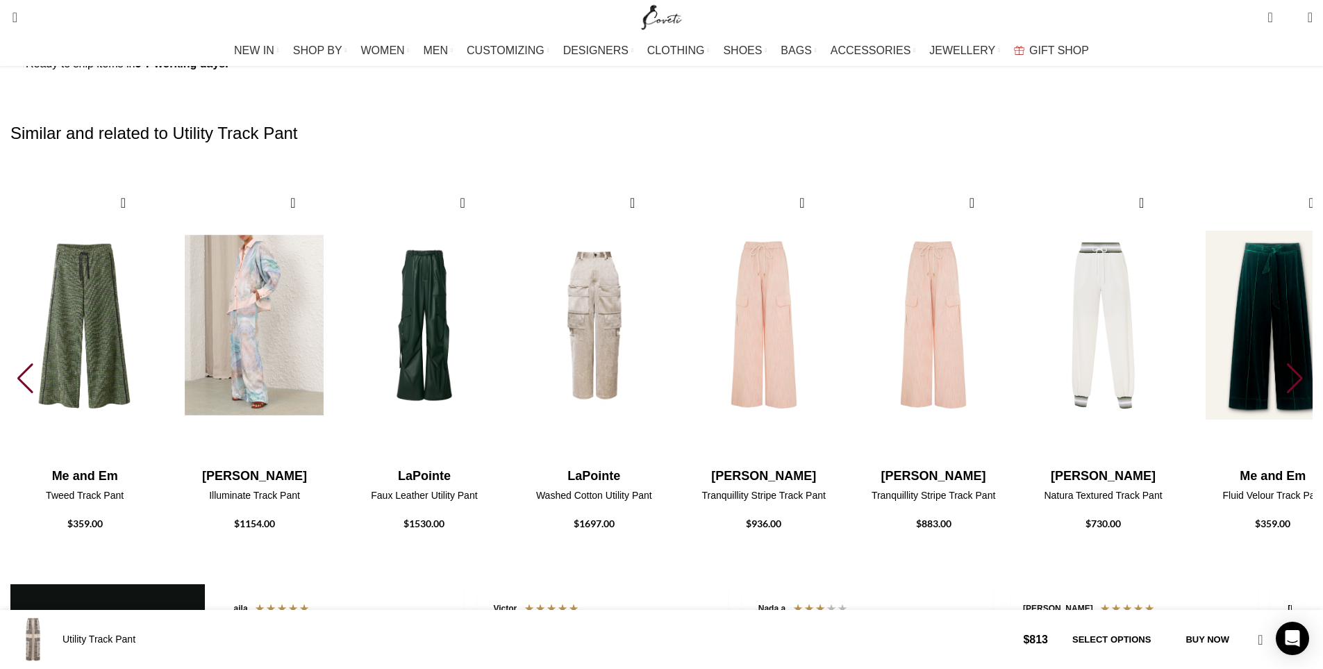
click at [331, 265] on img "7 / 30" at bounding box center [254, 325] width 153 height 286
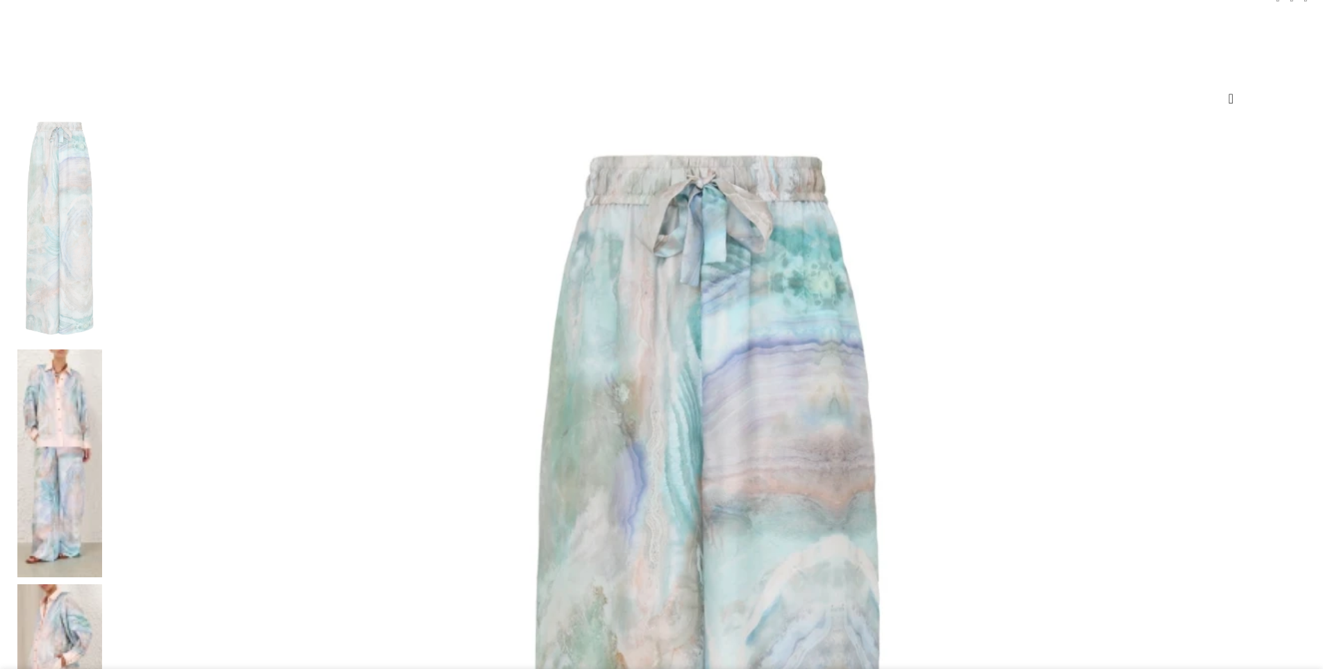
scroll to position [176, 0]
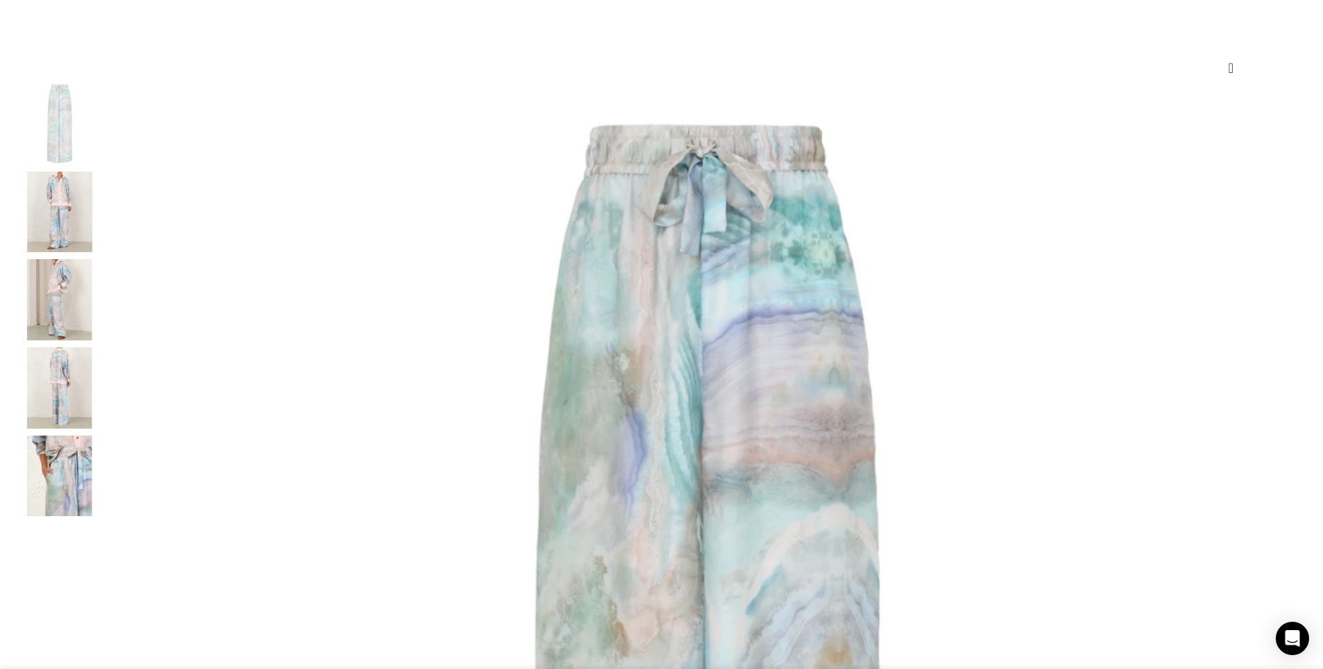
click at [102, 371] on img at bounding box center [59, 387] width 85 height 81
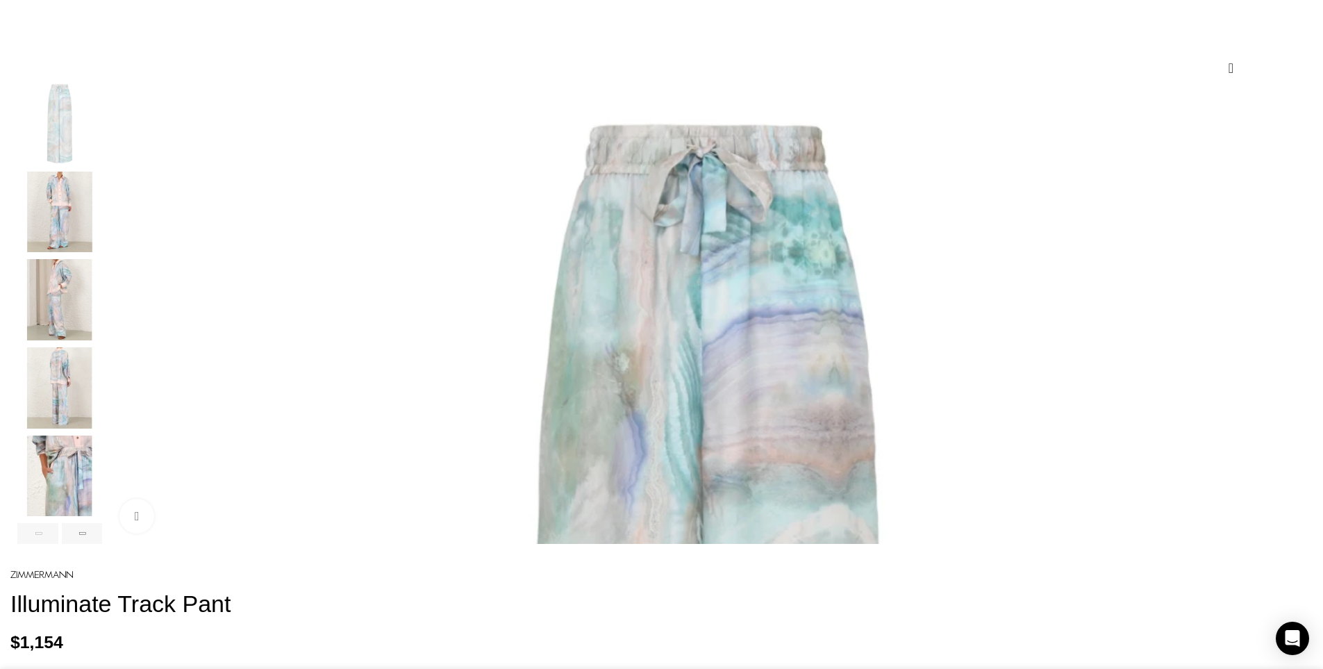
click at [102, 408] on img "4 / 7" at bounding box center [59, 387] width 85 height 81
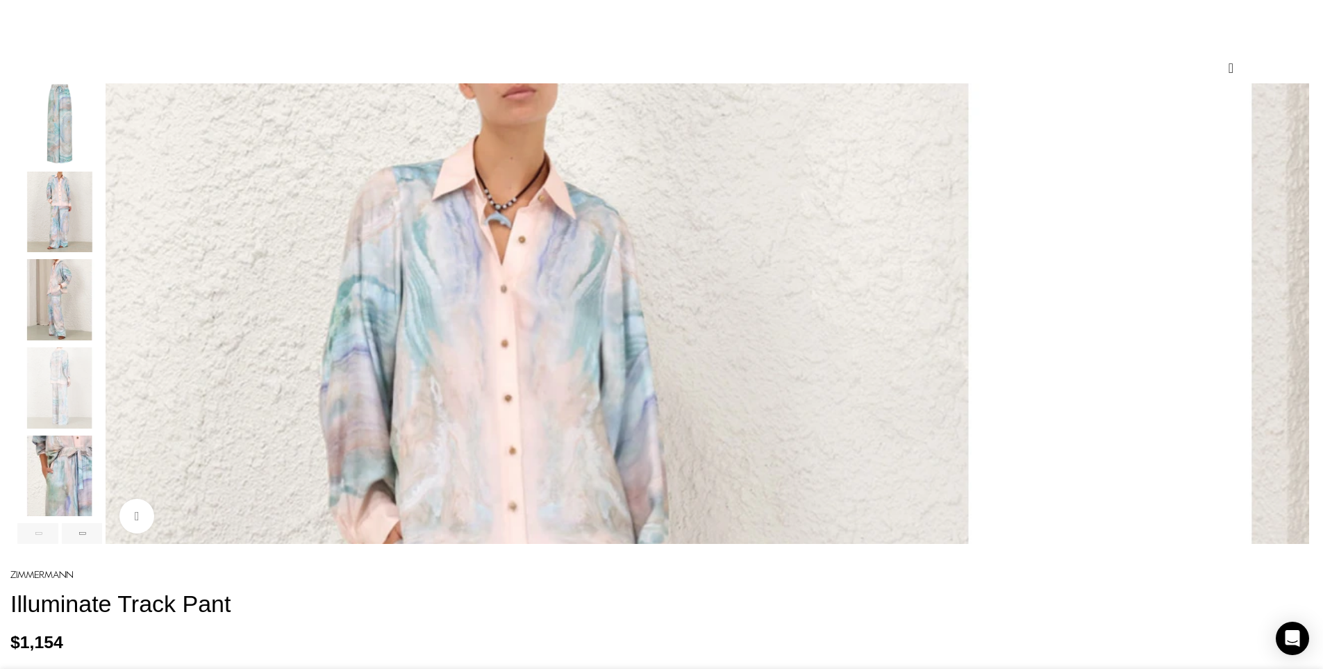
scroll to position [0, 124]
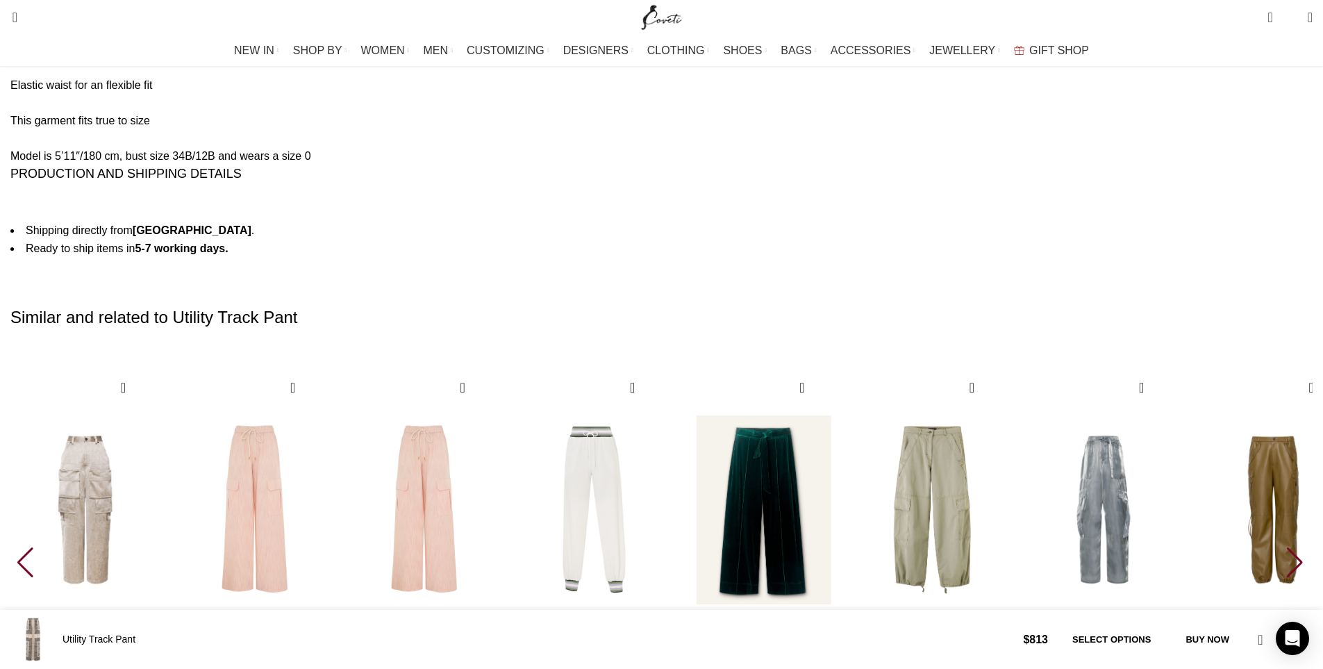
scroll to position [0, 147]
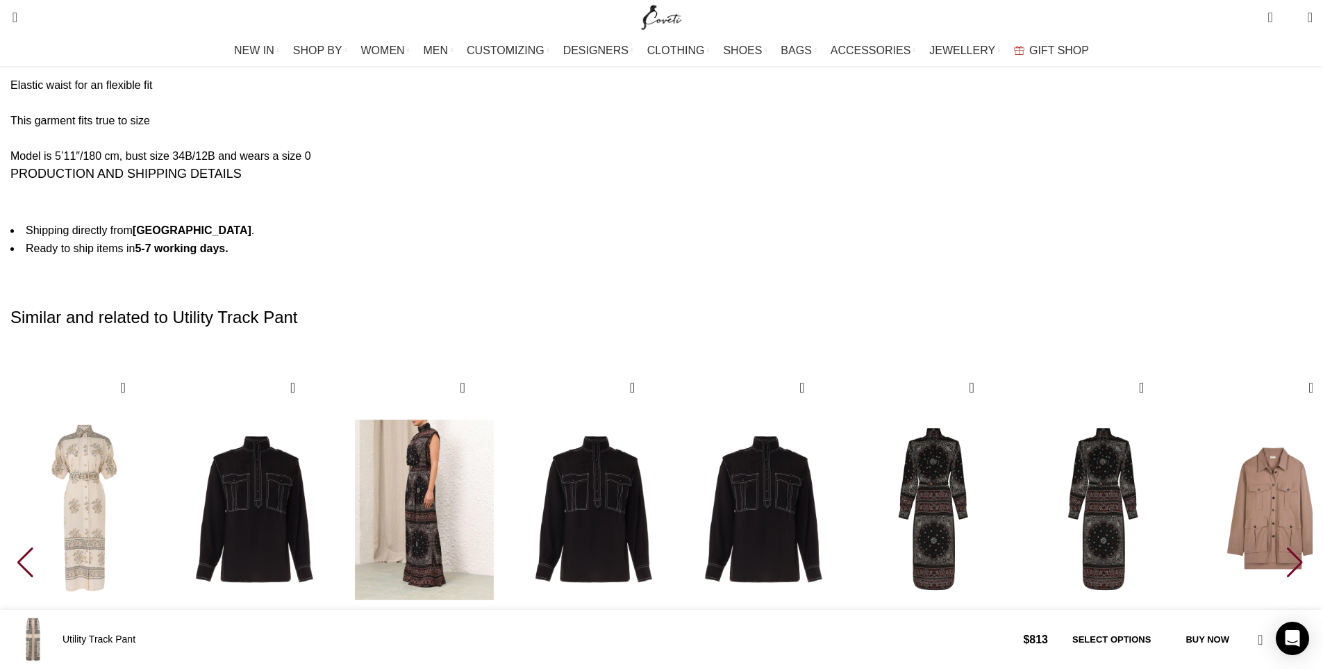
click at [501, 419] on img "23 / 30" at bounding box center [423, 510] width 153 height 286
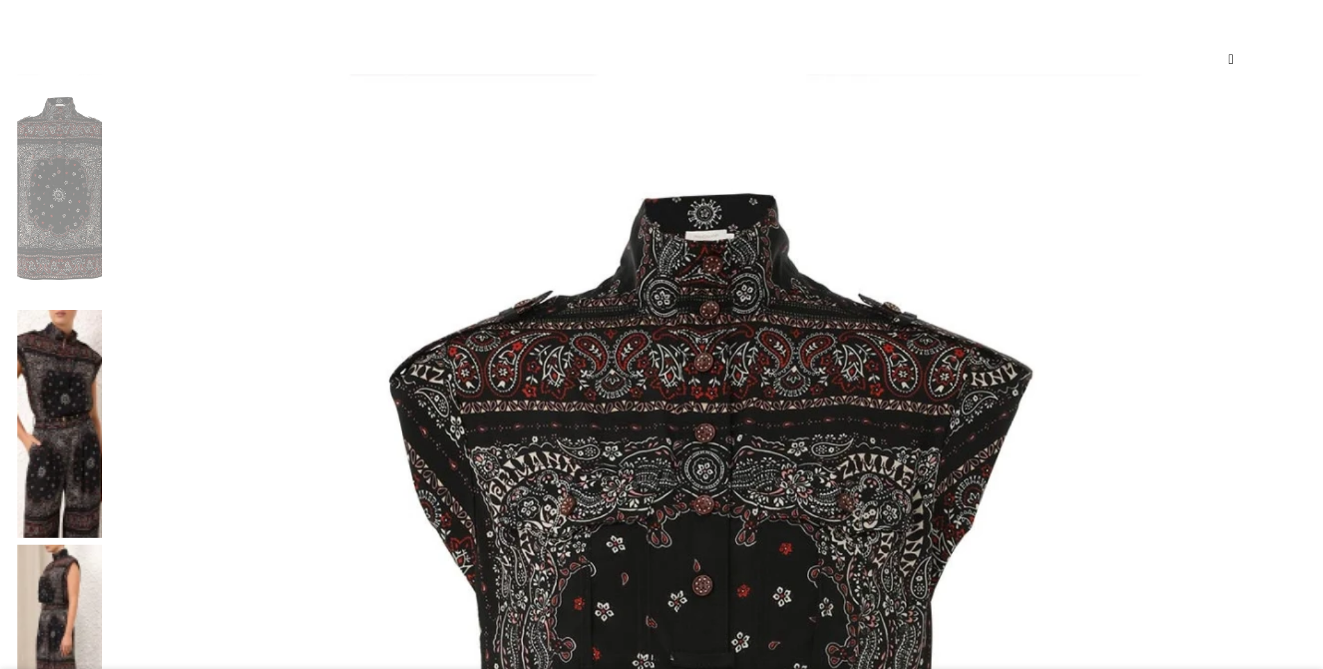
scroll to position [188, 0]
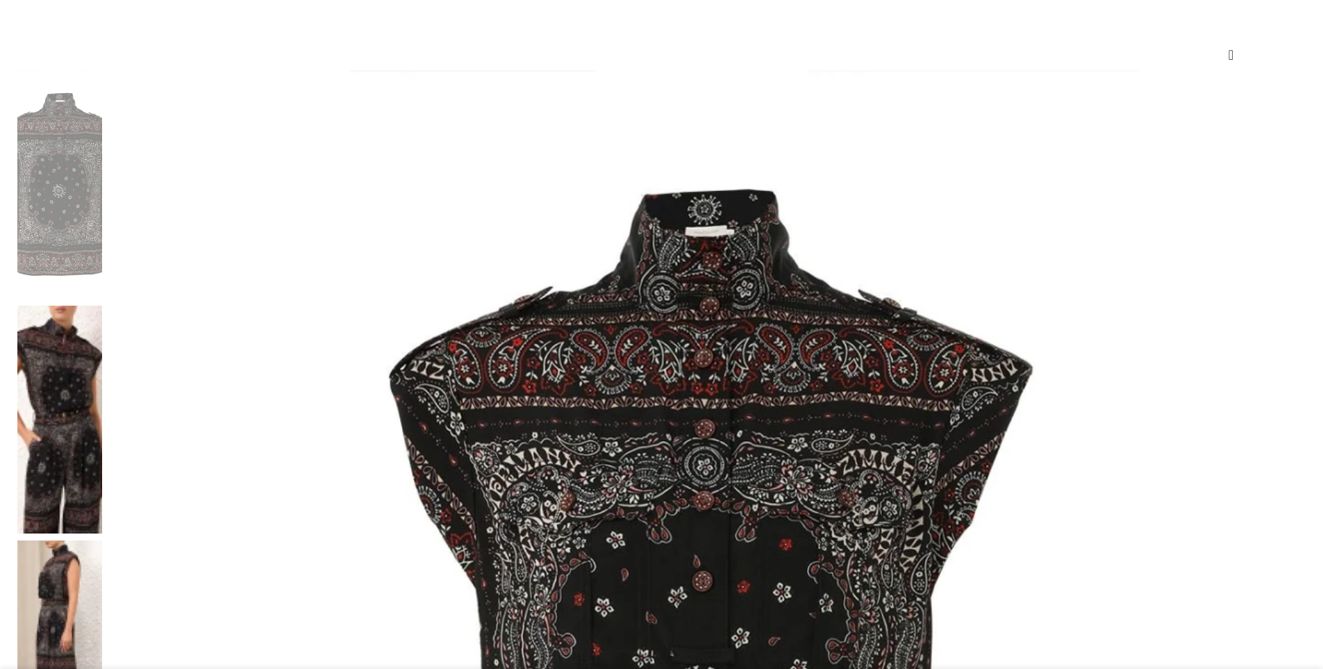
click at [102, 540] on img at bounding box center [59, 654] width 85 height 228
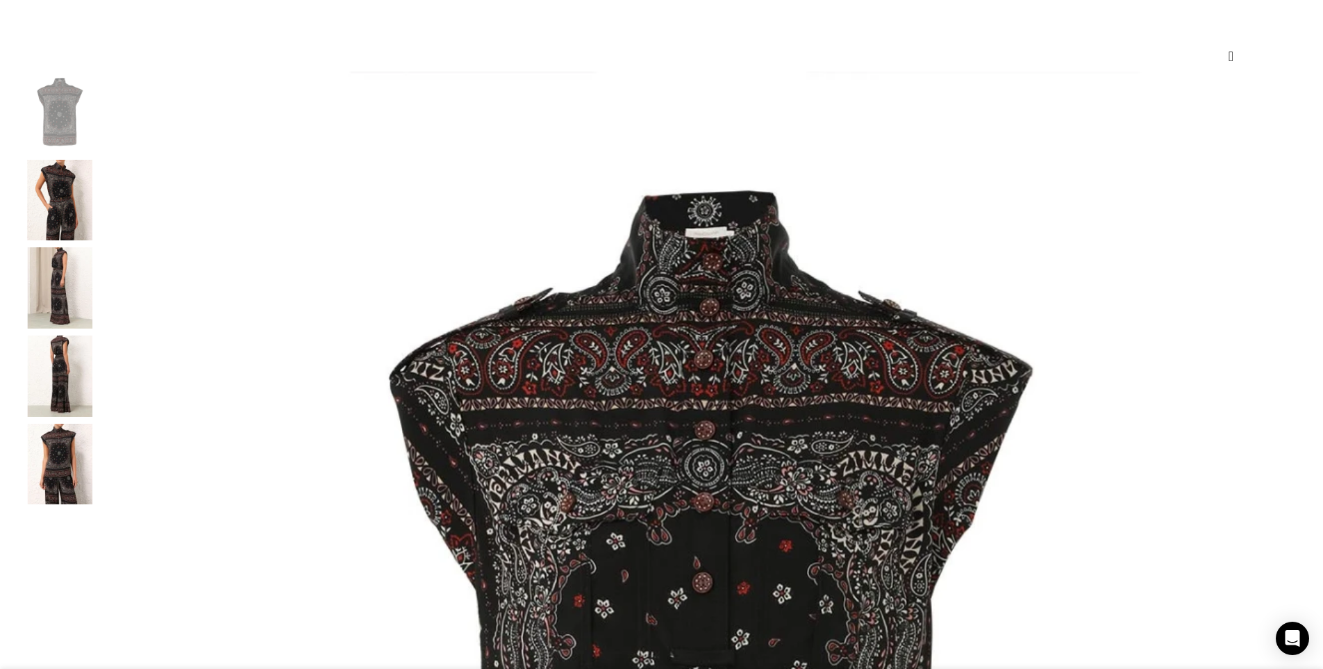
click at [102, 310] on img at bounding box center [59, 287] width 85 height 81
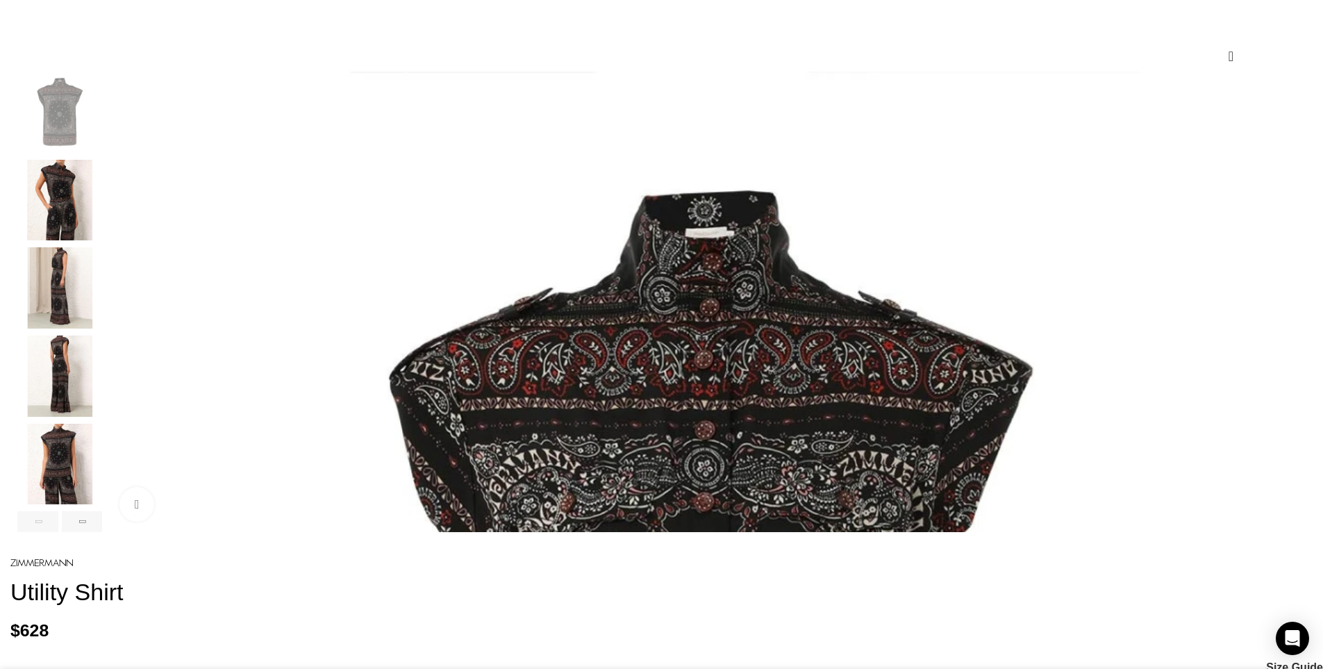
click at [102, 319] on img "3 / 6" at bounding box center [59, 287] width 85 height 81
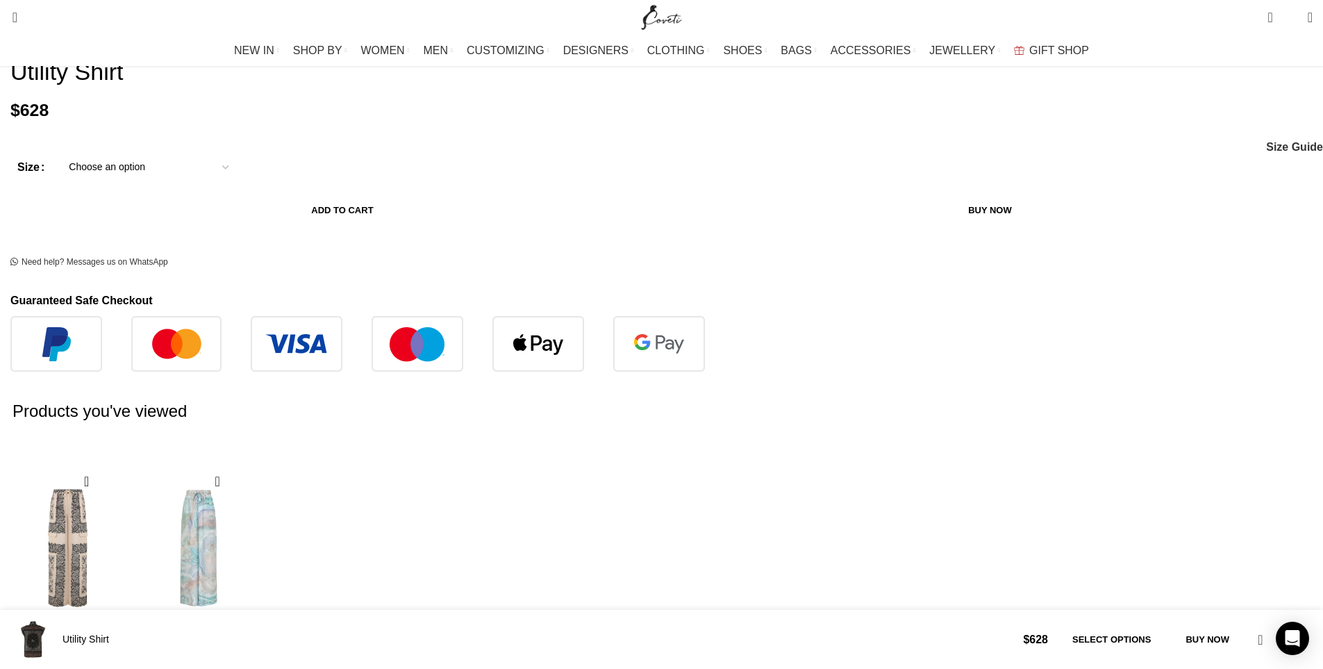
scroll to position [0, 1901]
